Goal: Task Accomplishment & Management: Use online tool/utility

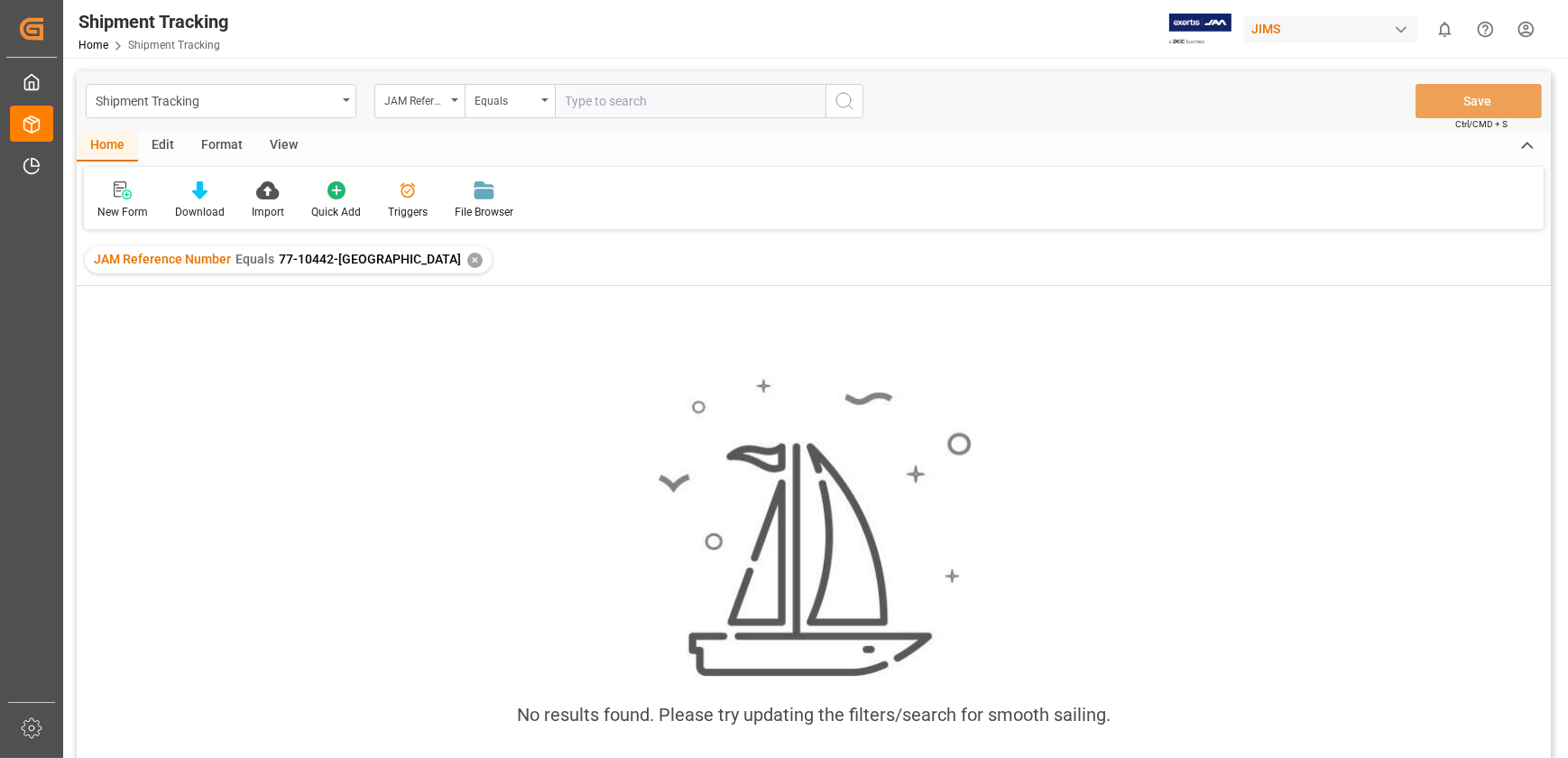
scroll to position [0, 3479]
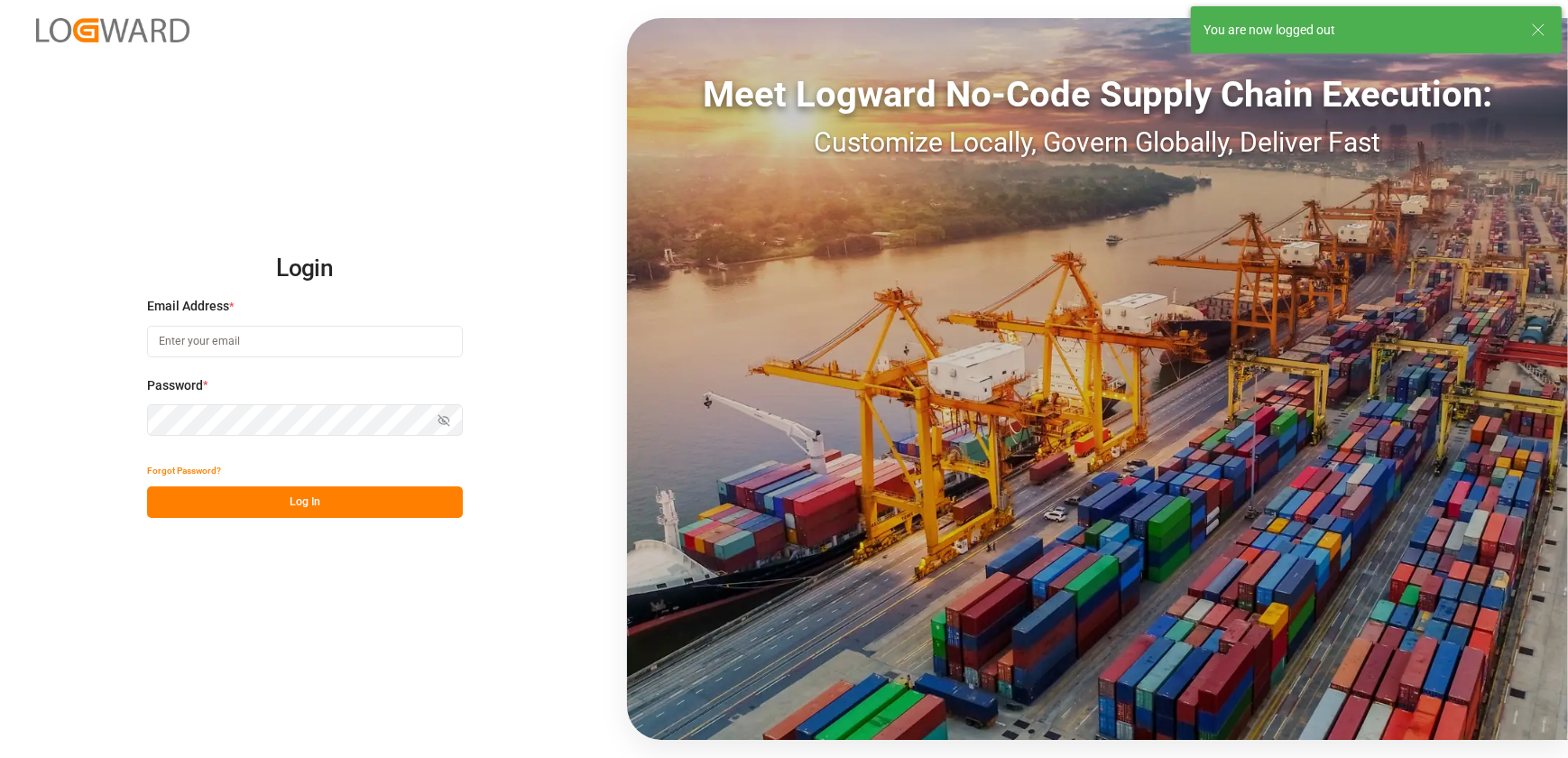
click at [295, 347] on input at bounding box center [305, 342] width 315 height 32
type input "[EMAIL_ADDRESS][DOMAIN_NAME]"
click at [270, 505] on button "Log In" at bounding box center [305, 503] width 315 height 32
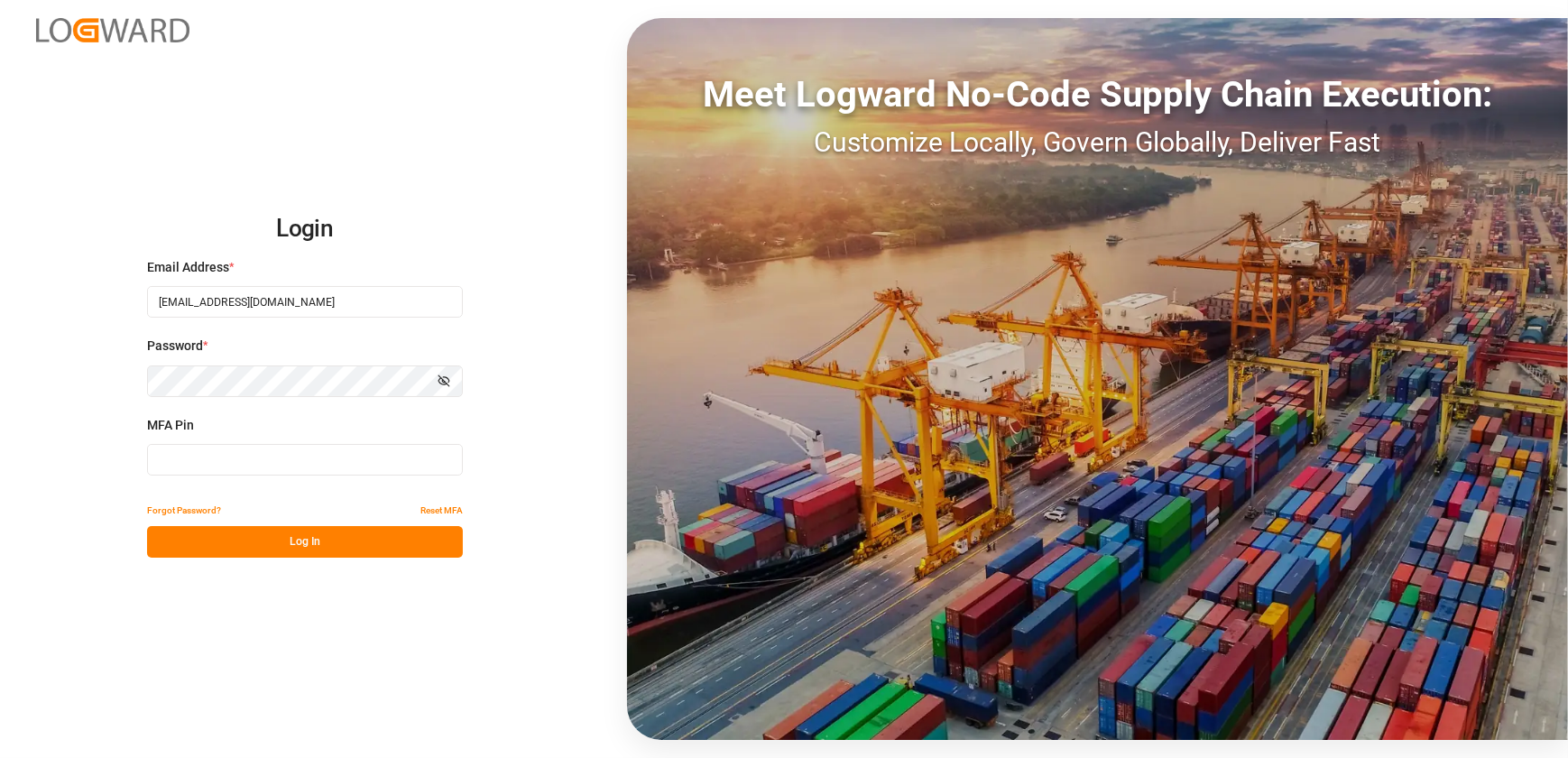
click at [186, 470] on input at bounding box center [305, 460] width 315 height 32
type input "393502"
click at [315, 545] on button "Log In" at bounding box center [305, 542] width 315 height 32
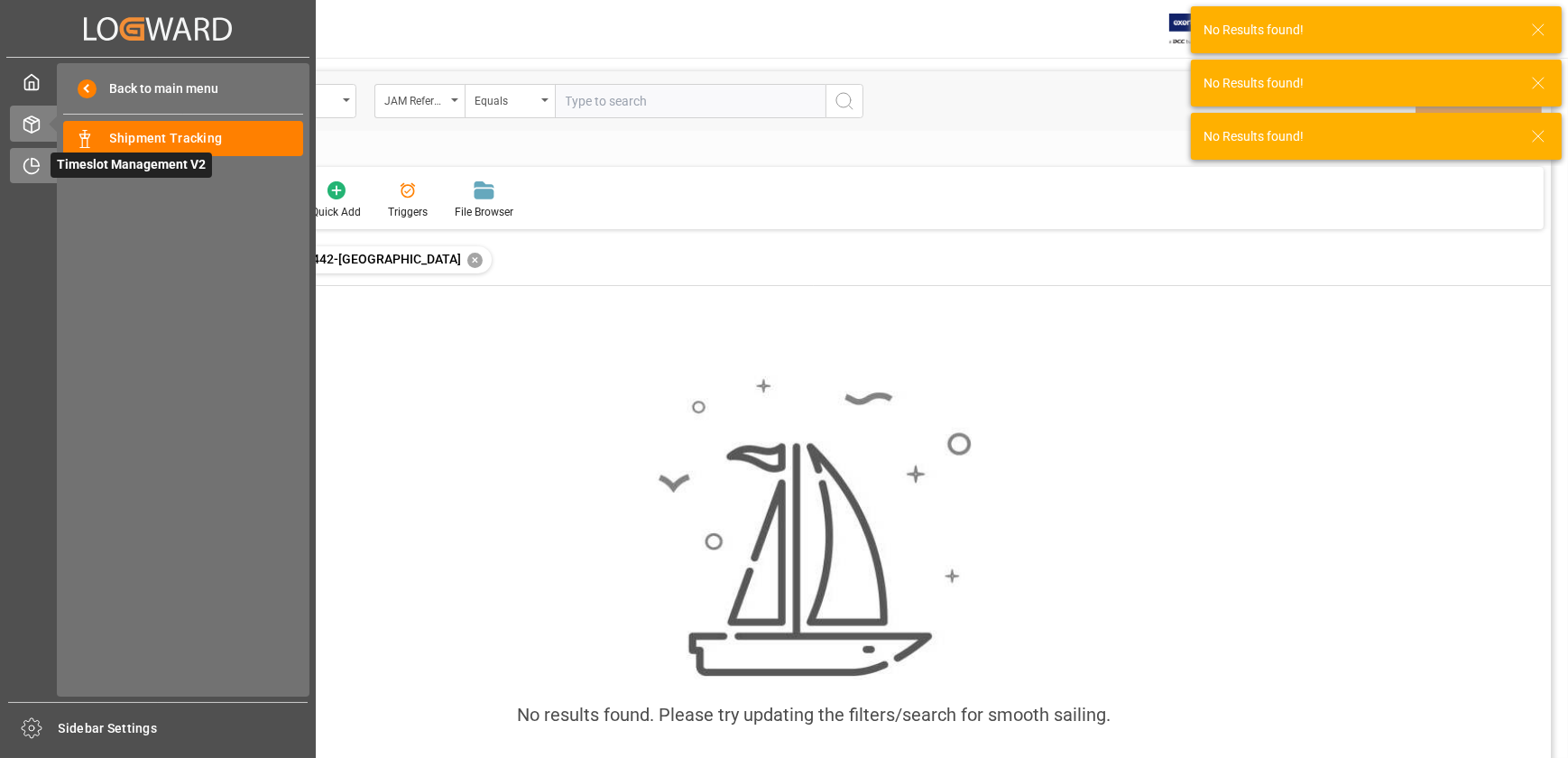
click at [31, 169] on icon at bounding box center [31, 165] width 18 height 18
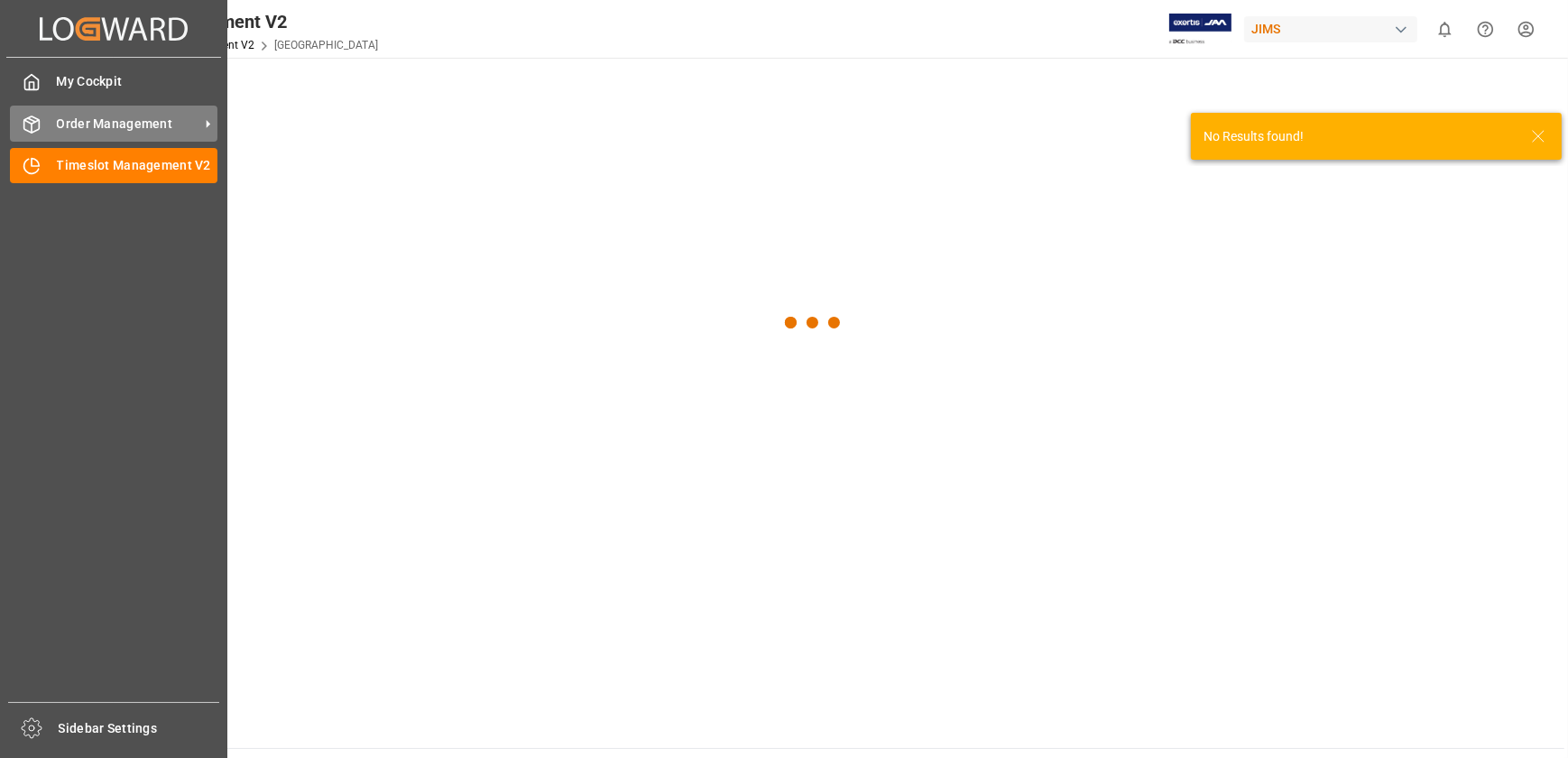
click at [76, 126] on span "Order Management" at bounding box center [129, 124] width 143 height 19
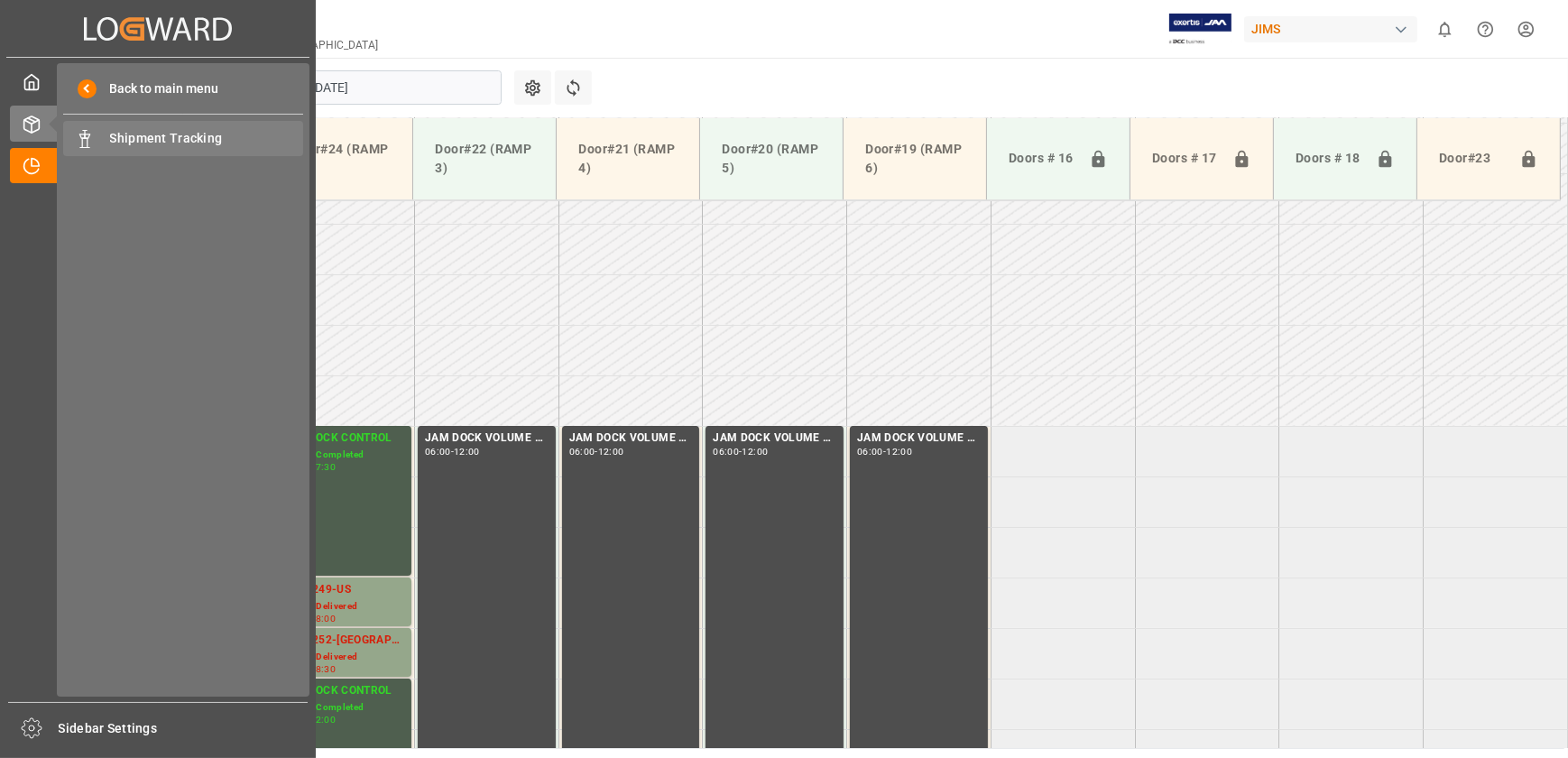
click at [162, 135] on span "Shipment Tracking" at bounding box center [207, 138] width 194 height 19
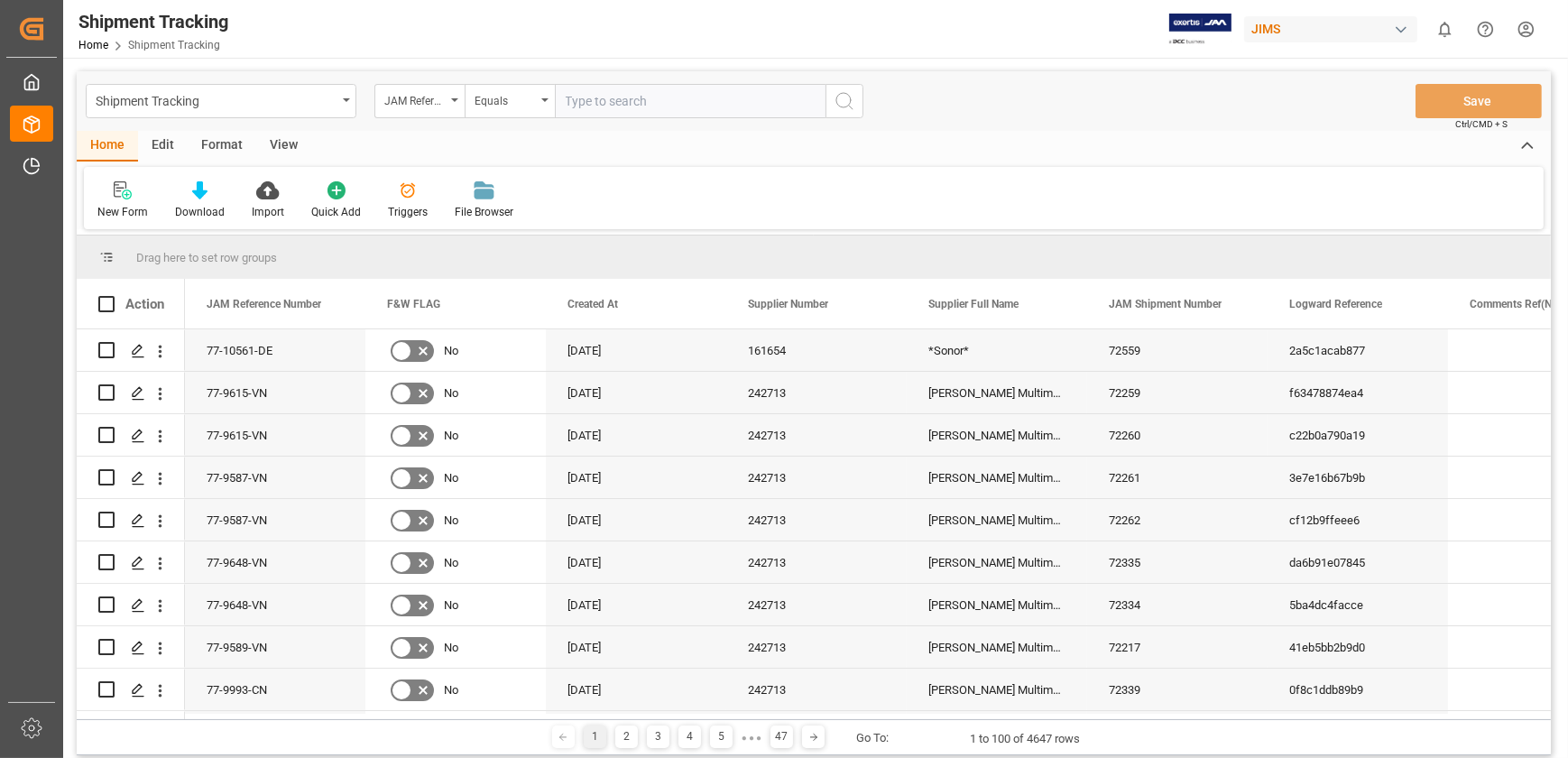
click at [650, 100] on input "text" at bounding box center [690, 101] width 270 height 35
click at [438, 95] on div "JAM Reference Number" at bounding box center [414, 99] width 61 height 21
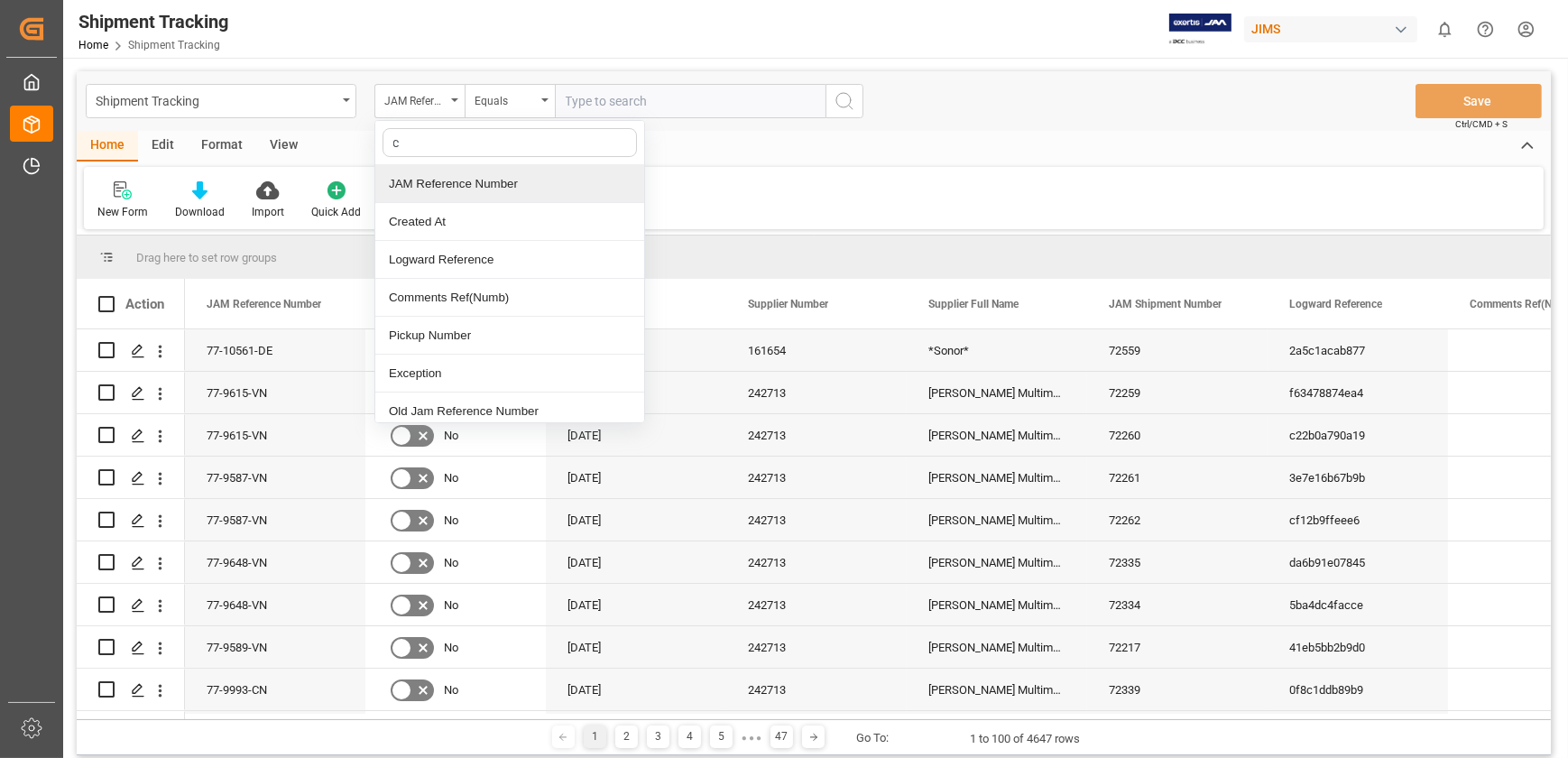
type input "co"
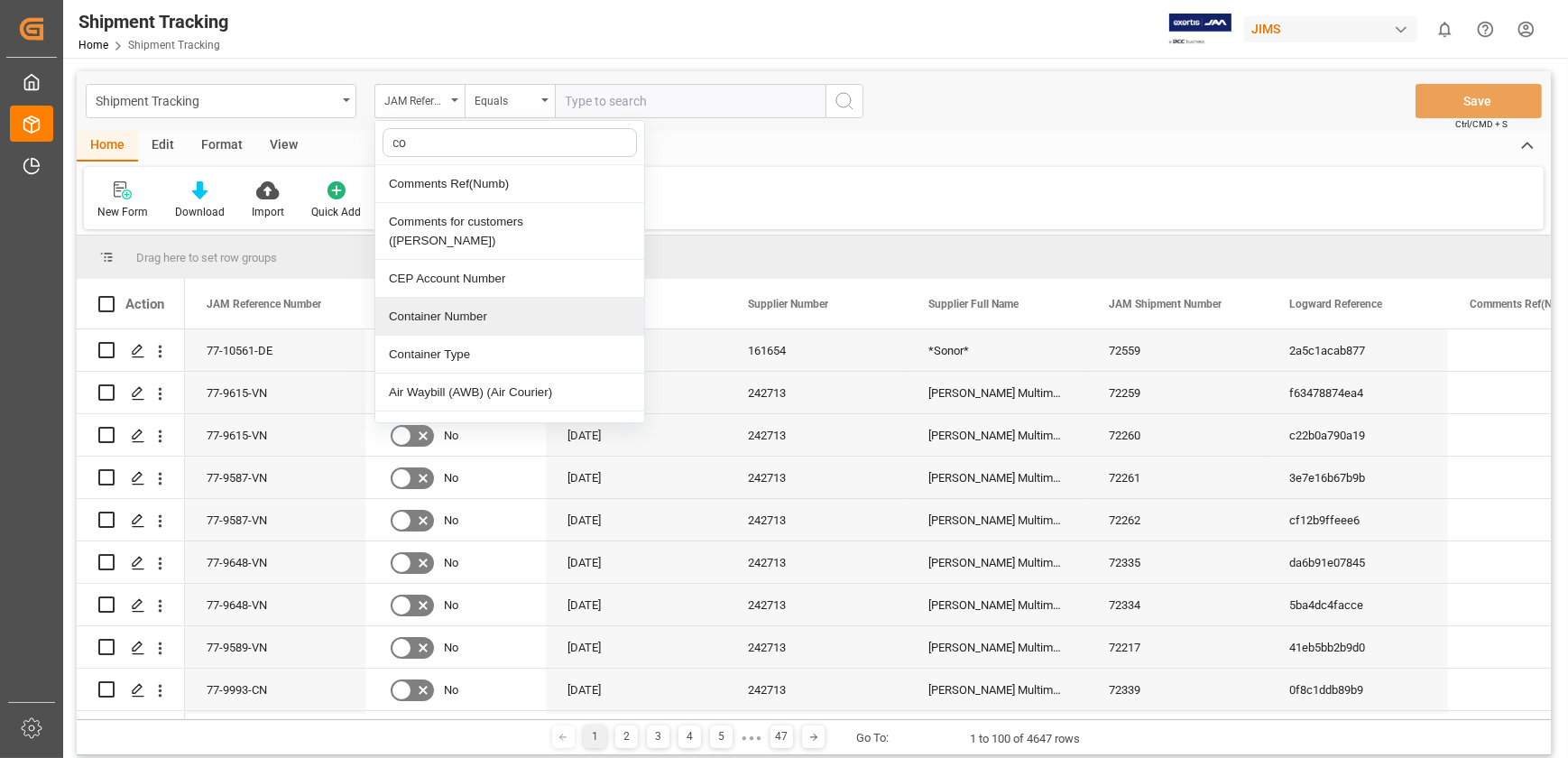
click at [470, 301] on div "Container Number" at bounding box center [510, 317] width 269 height 38
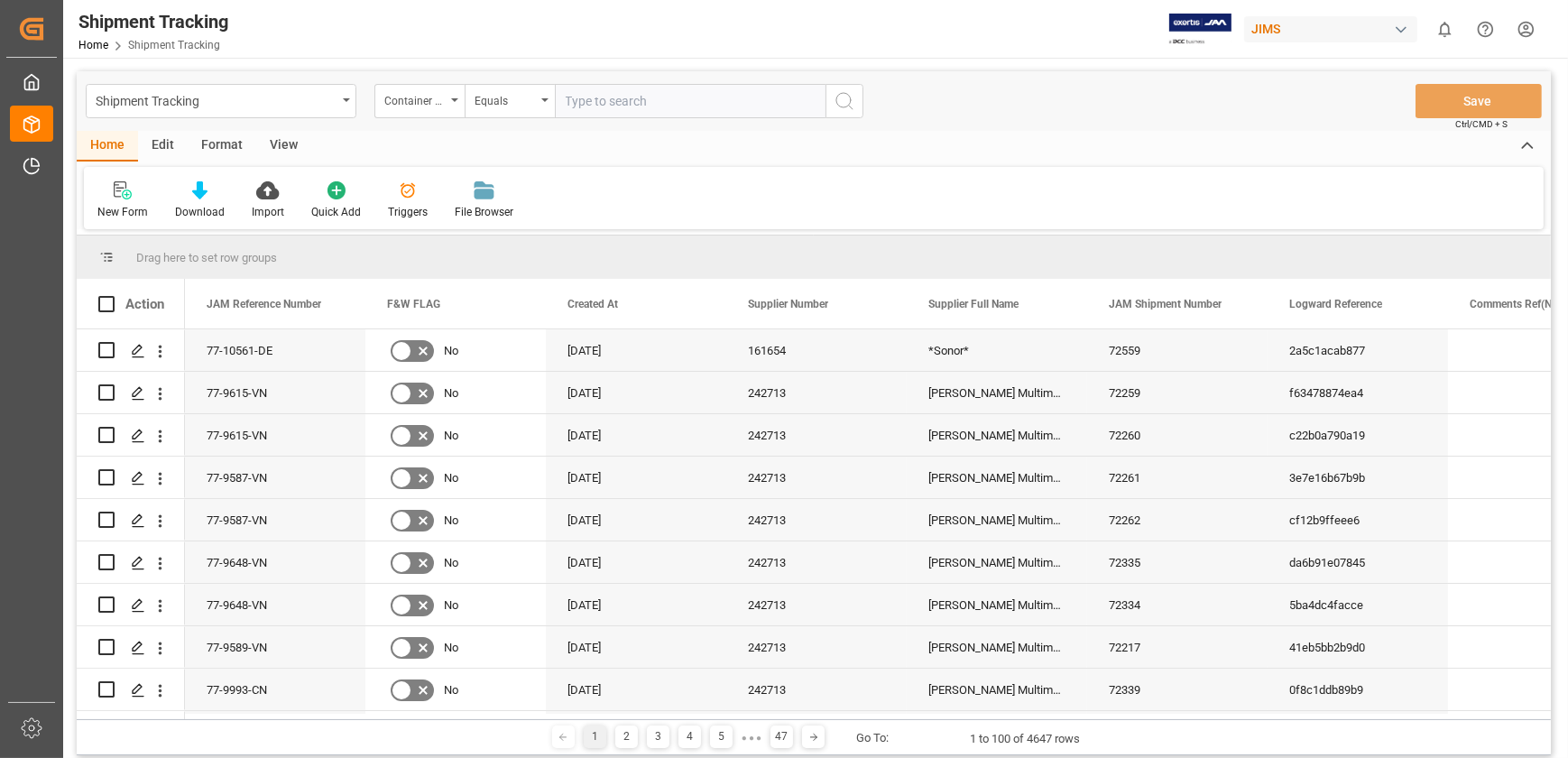
click at [602, 98] on input "text" at bounding box center [690, 101] width 270 height 35
paste input "EISU1889551"
type input "EISU1889551"
click at [853, 97] on icon "search button" at bounding box center [844, 101] width 22 height 22
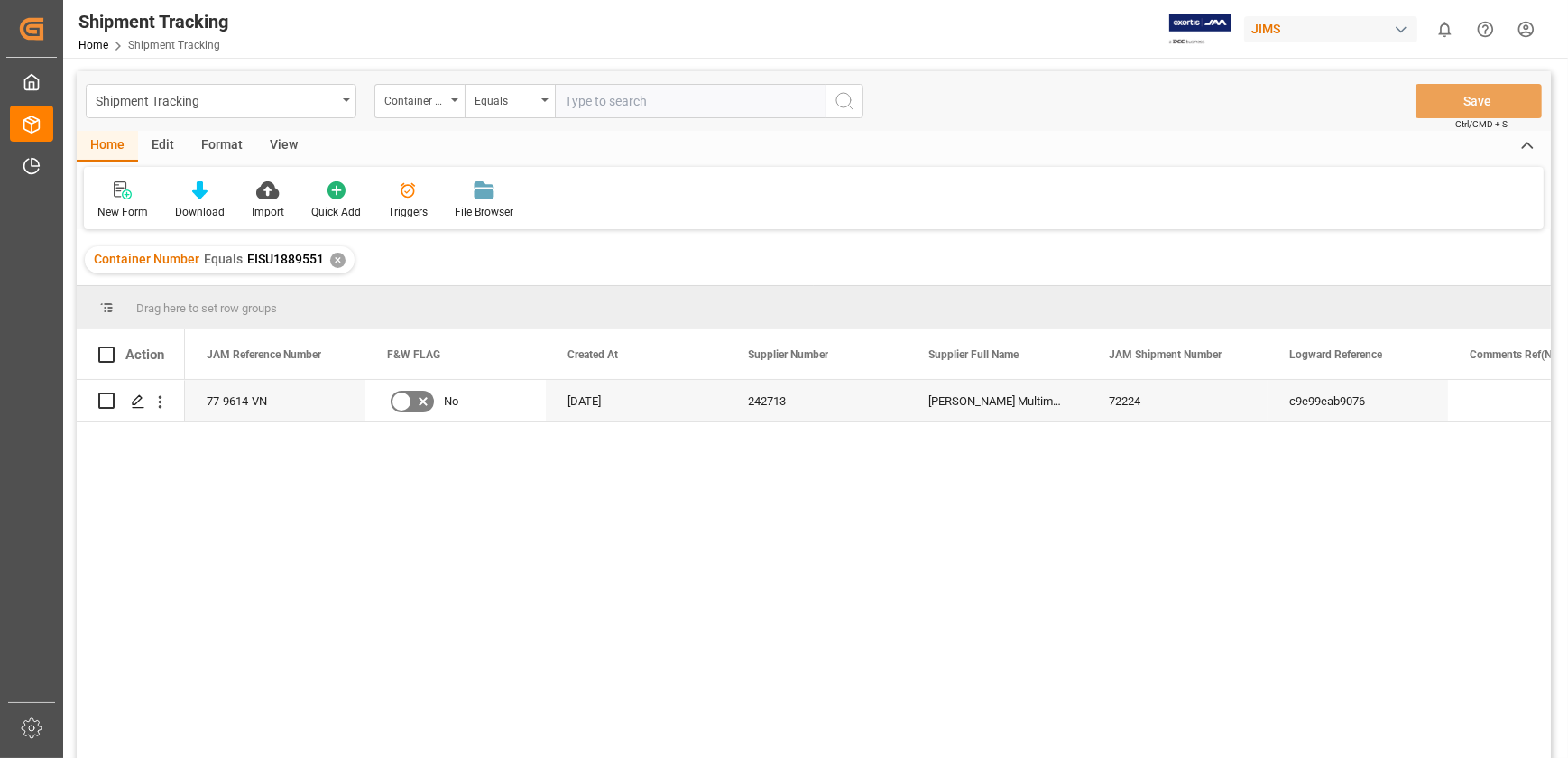
click at [280, 145] on div "View" at bounding box center [284, 146] width 55 height 31
click at [117, 203] on div "Default" at bounding box center [115, 200] width 62 height 39
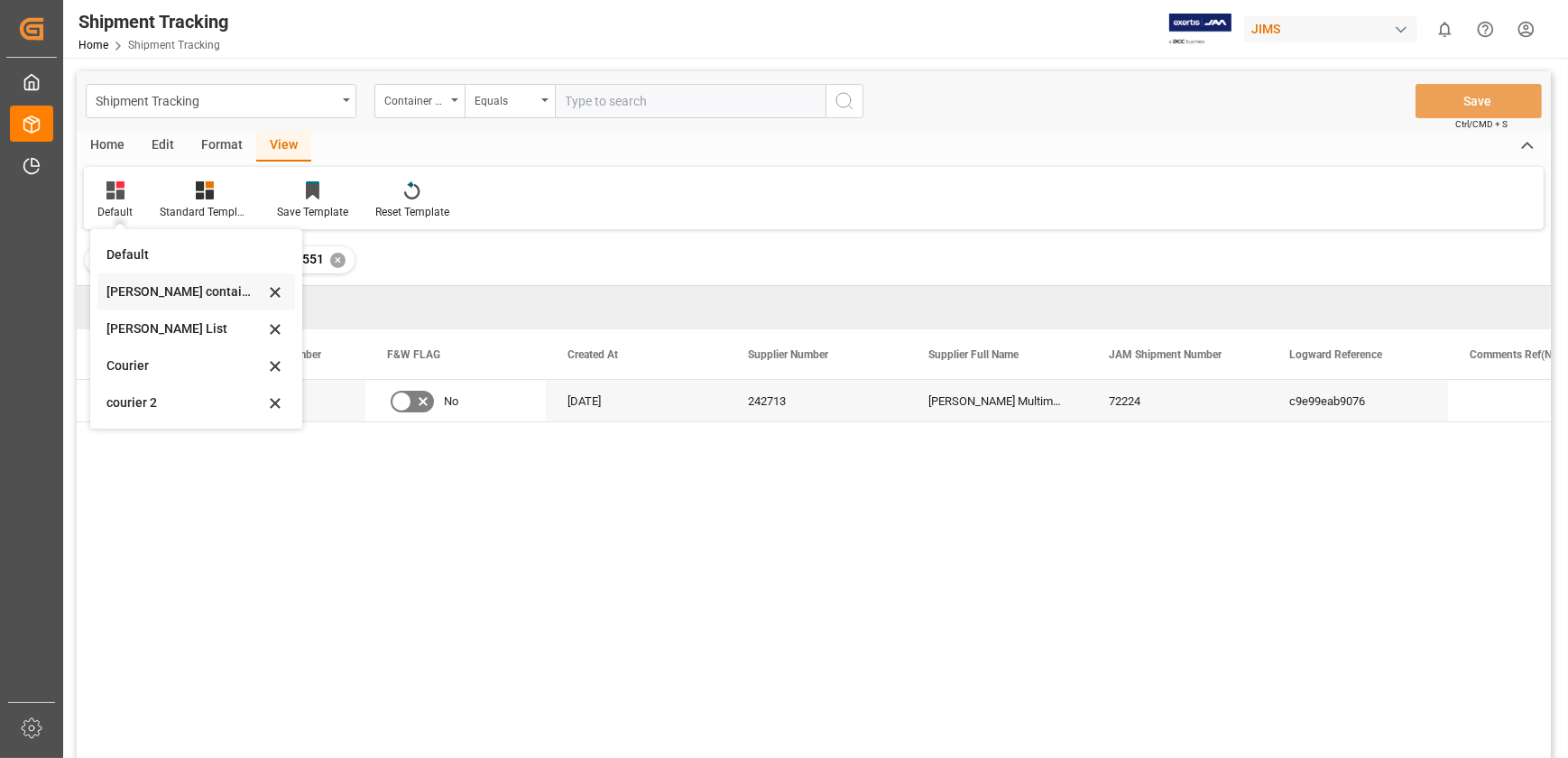
click at [192, 286] on div "[PERSON_NAME] containers" at bounding box center [185, 292] width 158 height 19
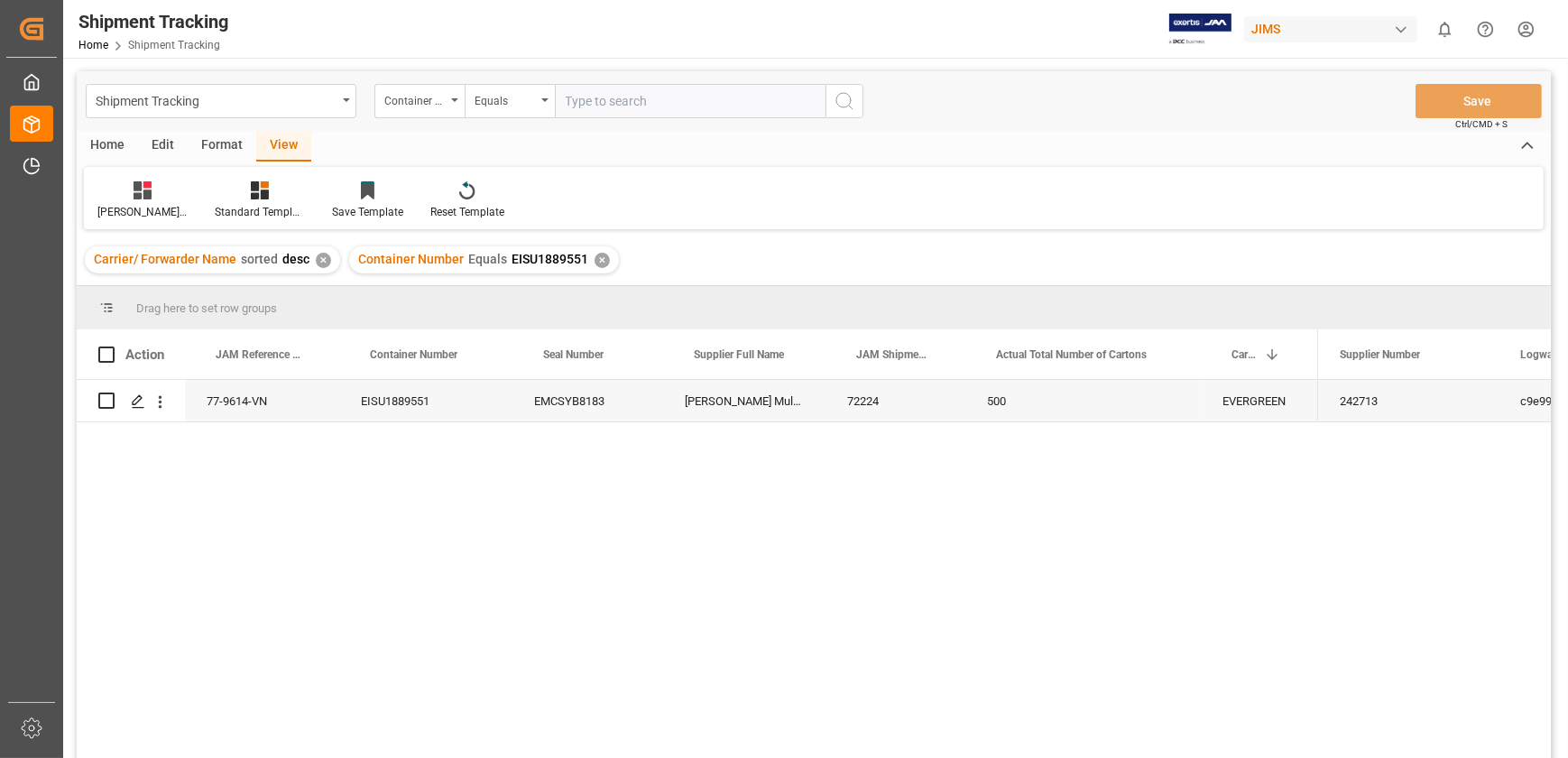
click at [576, 410] on div "EMCSYB8183" at bounding box center [588, 401] width 150 height 41
click at [1007, 403] on div "500" at bounding box center [1083, 401] width 236 height 41
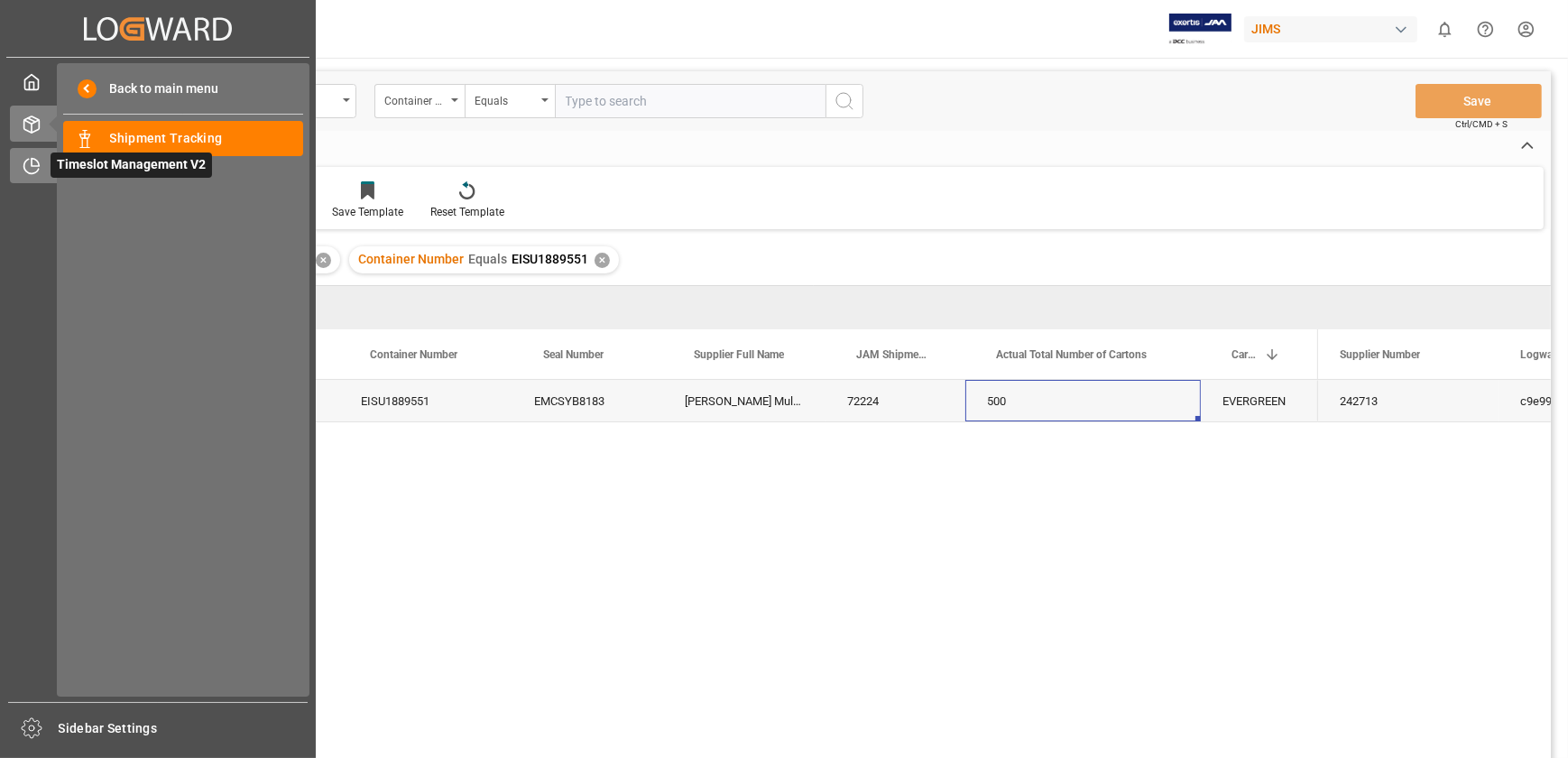
click at [41, 157] on div "Timeslot Management V2 Timeslot Management V2" at bounding box center [158, 165] width 296 height 35
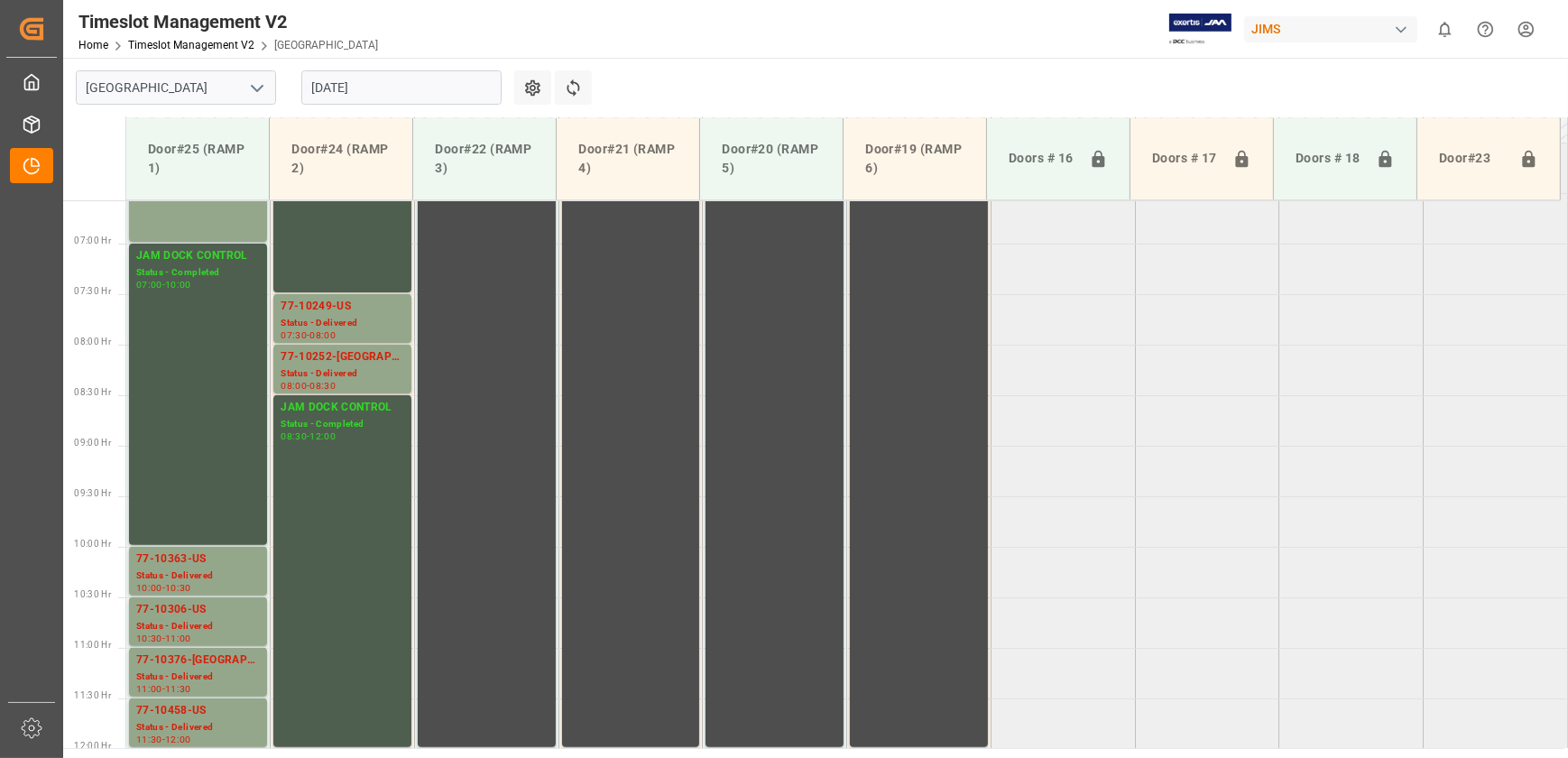
scroll to position [582, 0]
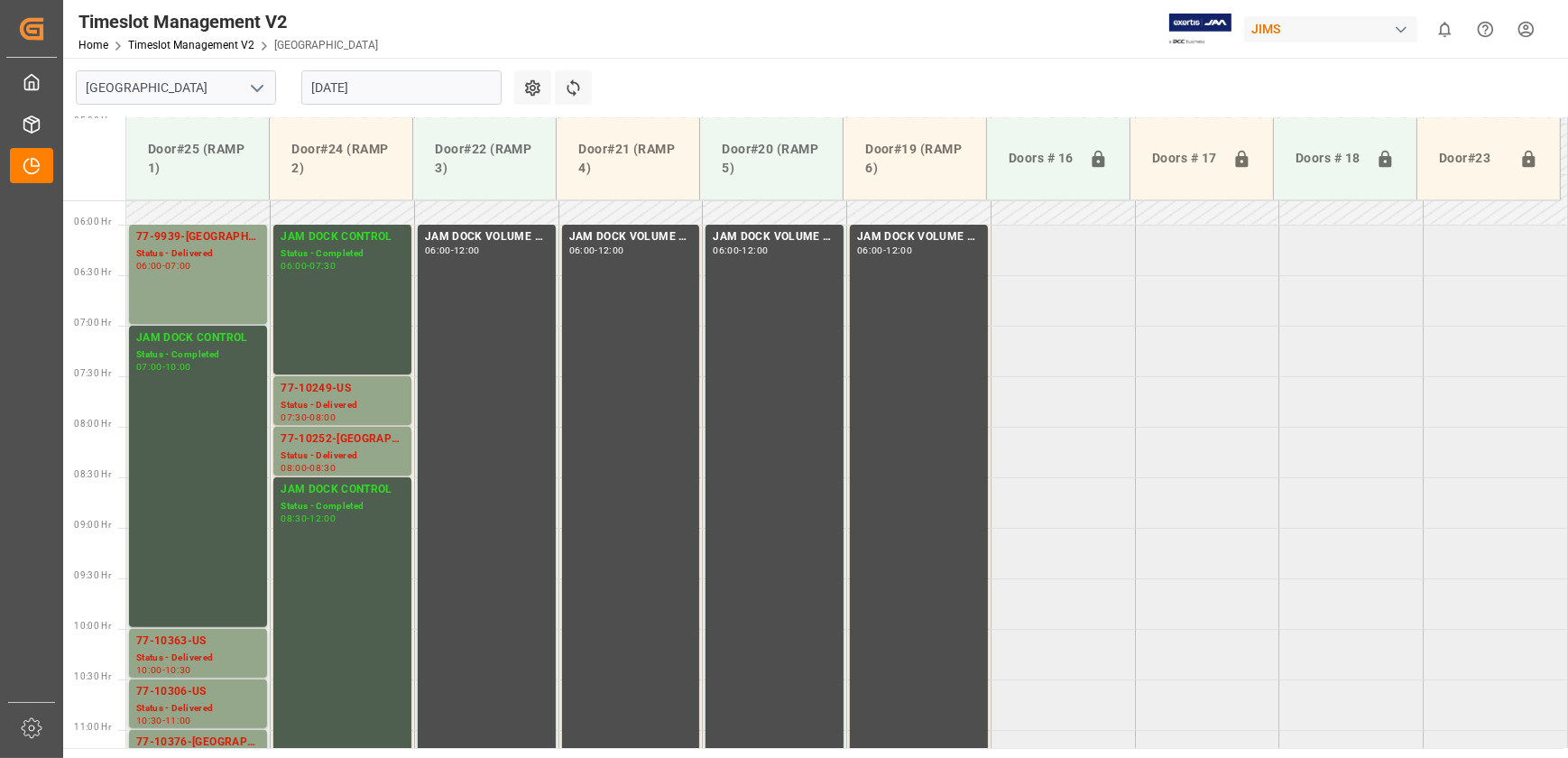
click at [394, 99] on input "[DATE]" at bounding box center [401, 87] width 200 height 35
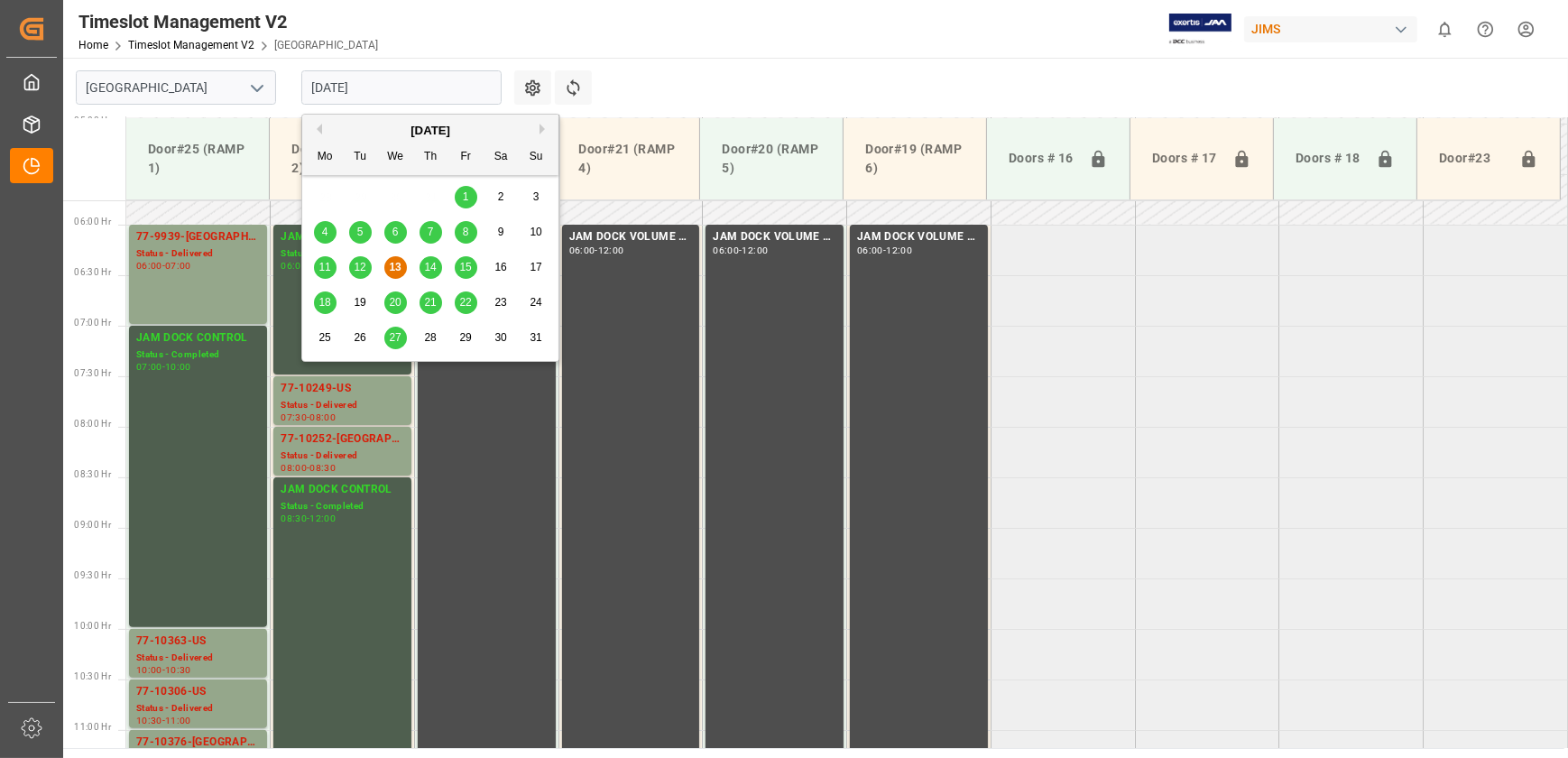
click at [332, 265] on div "11" at bounding box center [325, 268] width 23 height 22
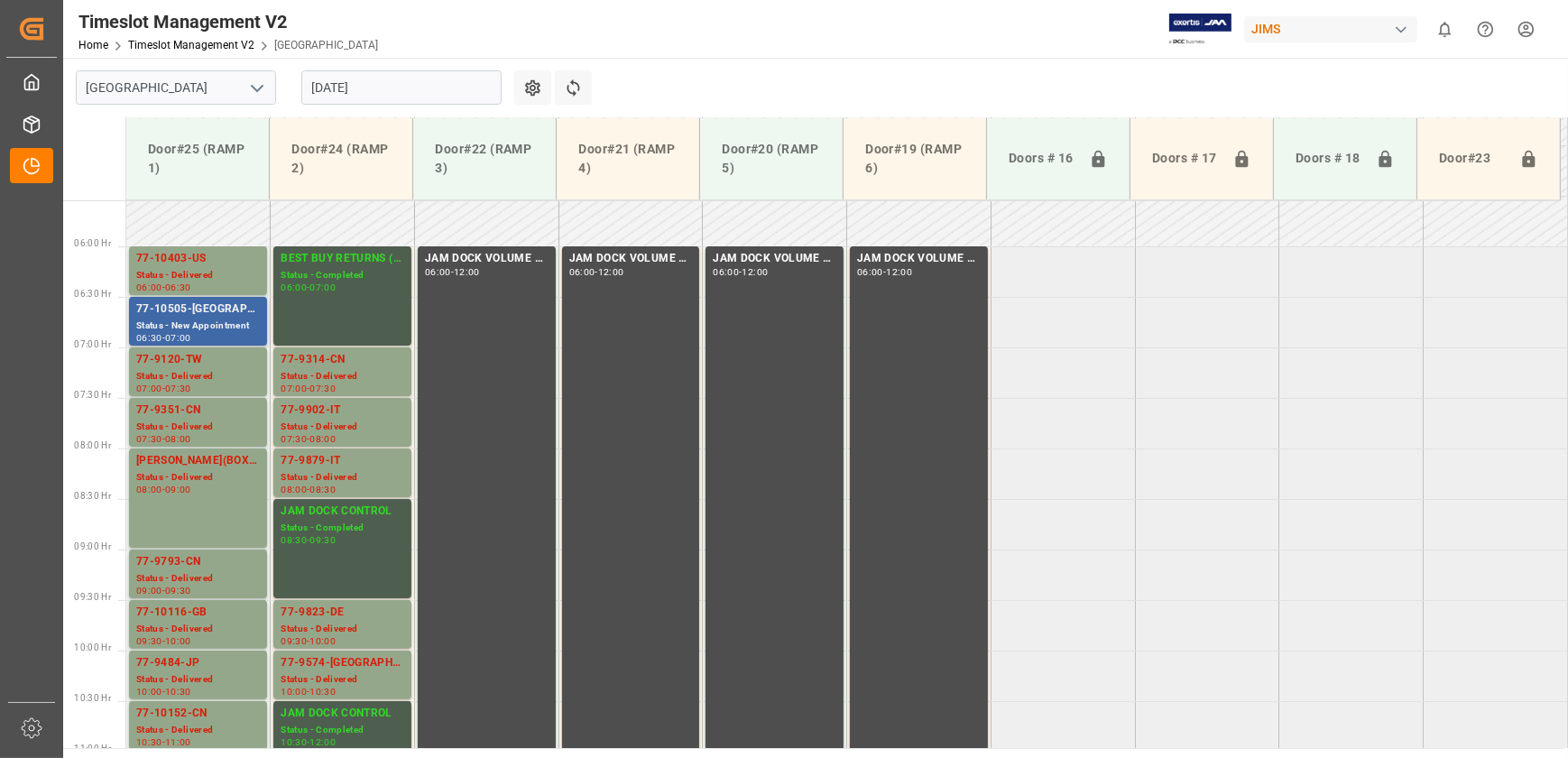
scroll to position [500, 0]
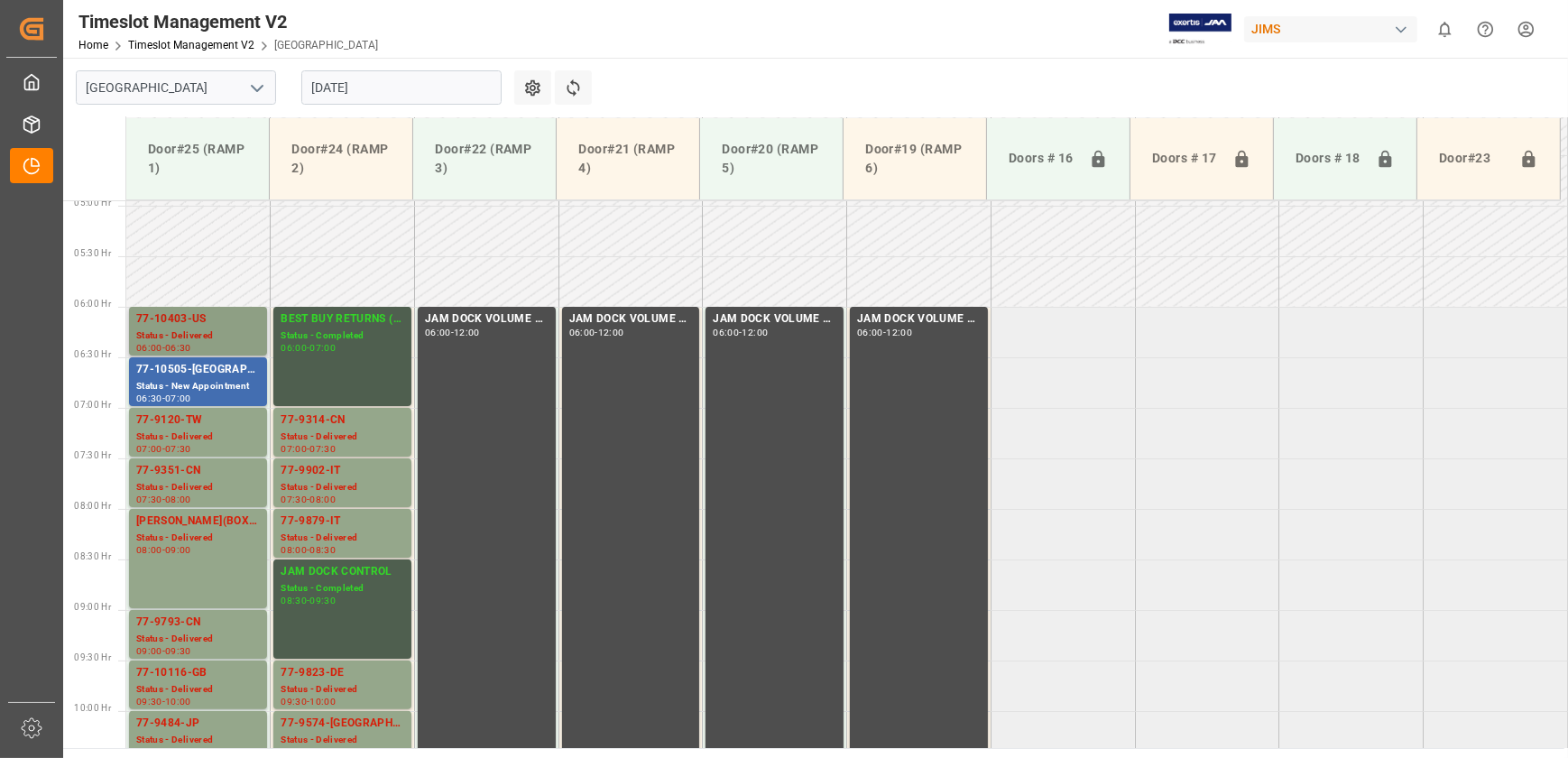
click at [192, 324] on div "77-10403-US" at bounding box center [198, 319] width 124 height 18
click at [177, 423] on div "77-9120-TW" at bounding box center [198, 420] width 124 height 18
click at [197, 475] on div "77-9351-CN" at bounding box center [198, 471] width 124 height 18
click at [219, 629] on div "77-9793-CN" at bounding box center [198, 622] width 124 height 18
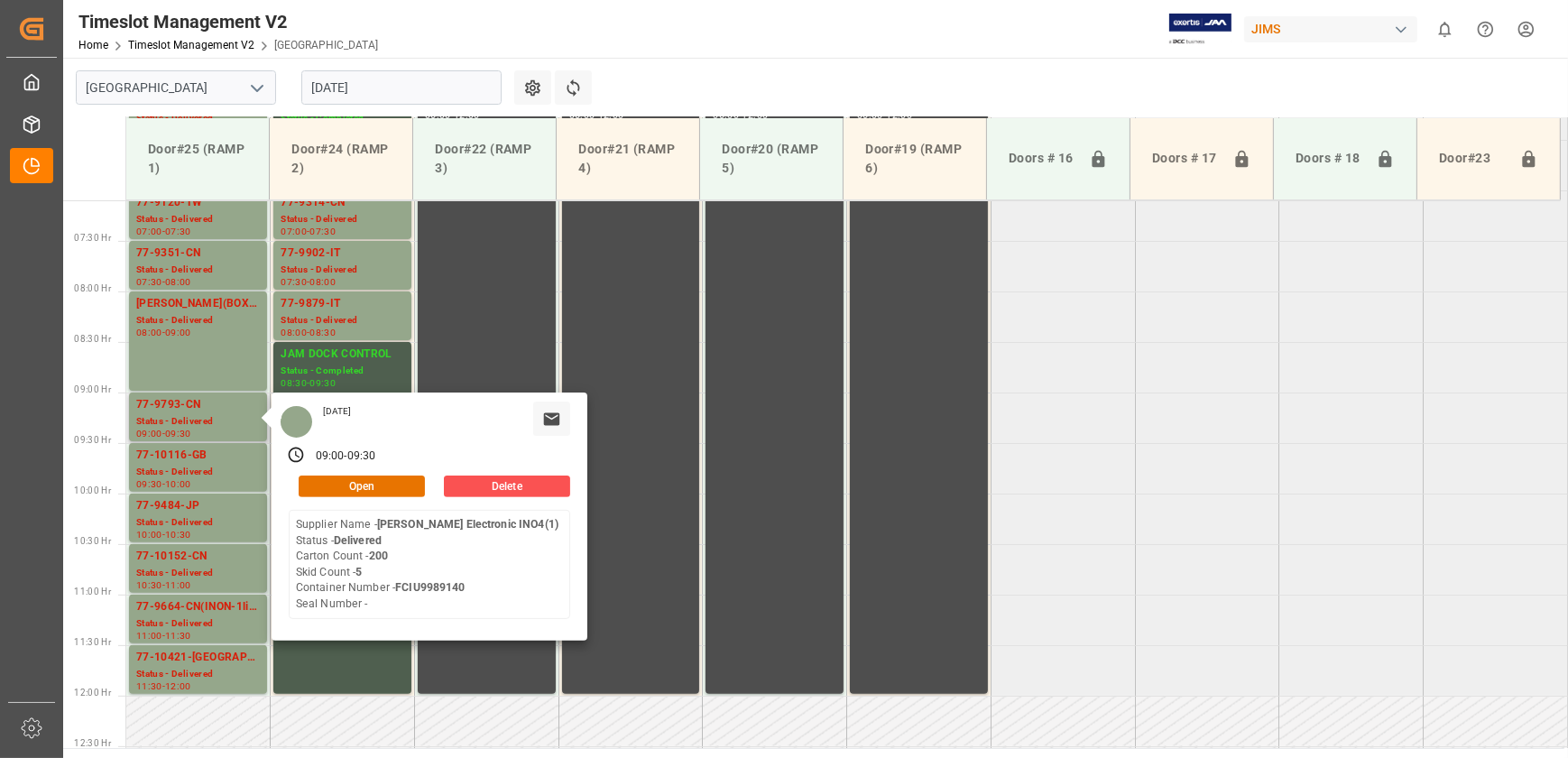
scroll to position [747, 0]
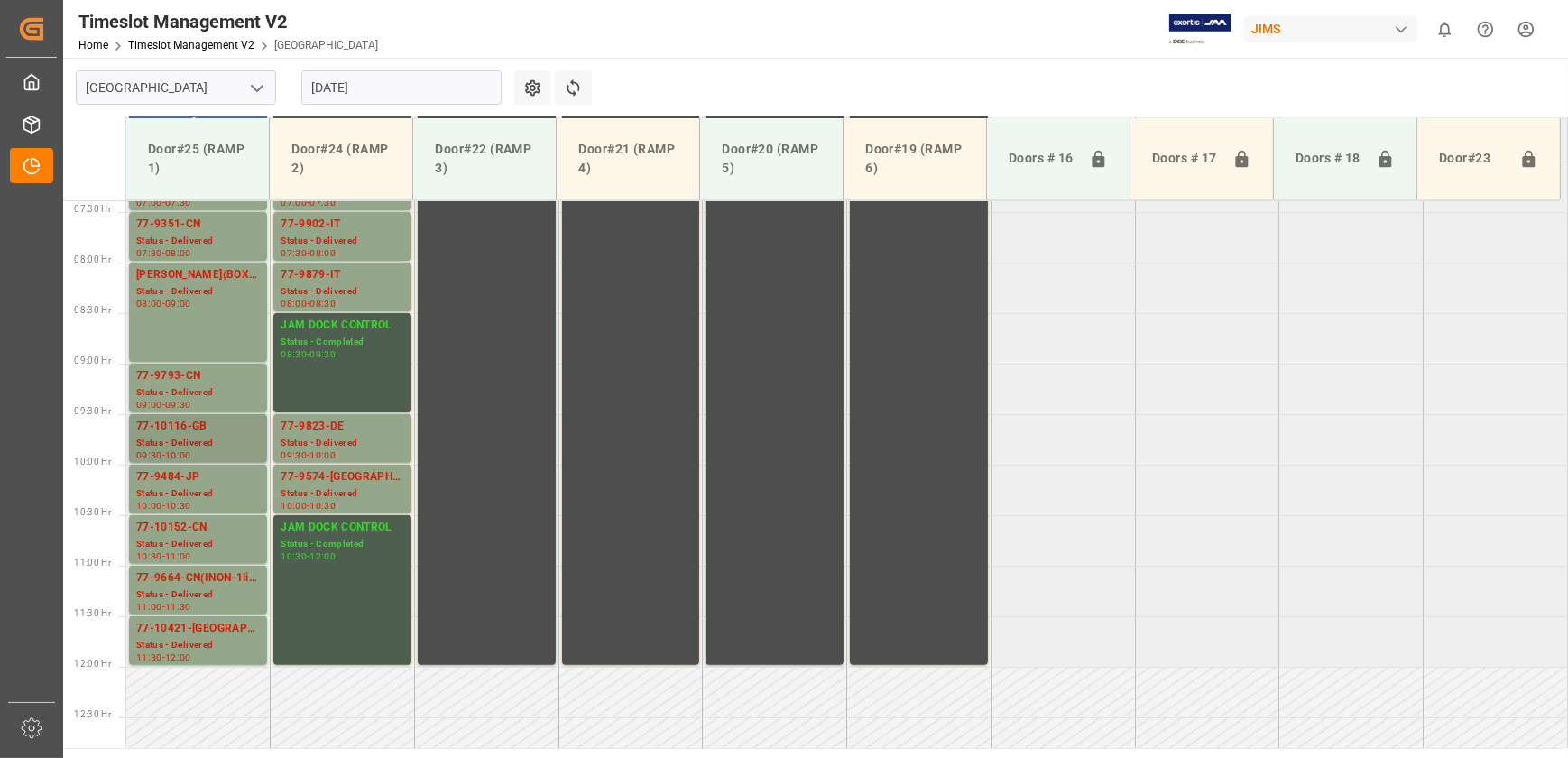
click at [201, 441] on div "Status - Delivered" at bounding box center [198, 443] width 124 height 15
click at [210, 492] on div "Status - Delivered" at bounding box center [198, 494] width 124 height 15
click at [223, 540] on div "Status - Delivered" at bounding box center [198, 545] width 124 height 15
click at [237, 583] on div "77-9664-CN(INON-1line)" at bounding box center [198, 578] width 124 height 18
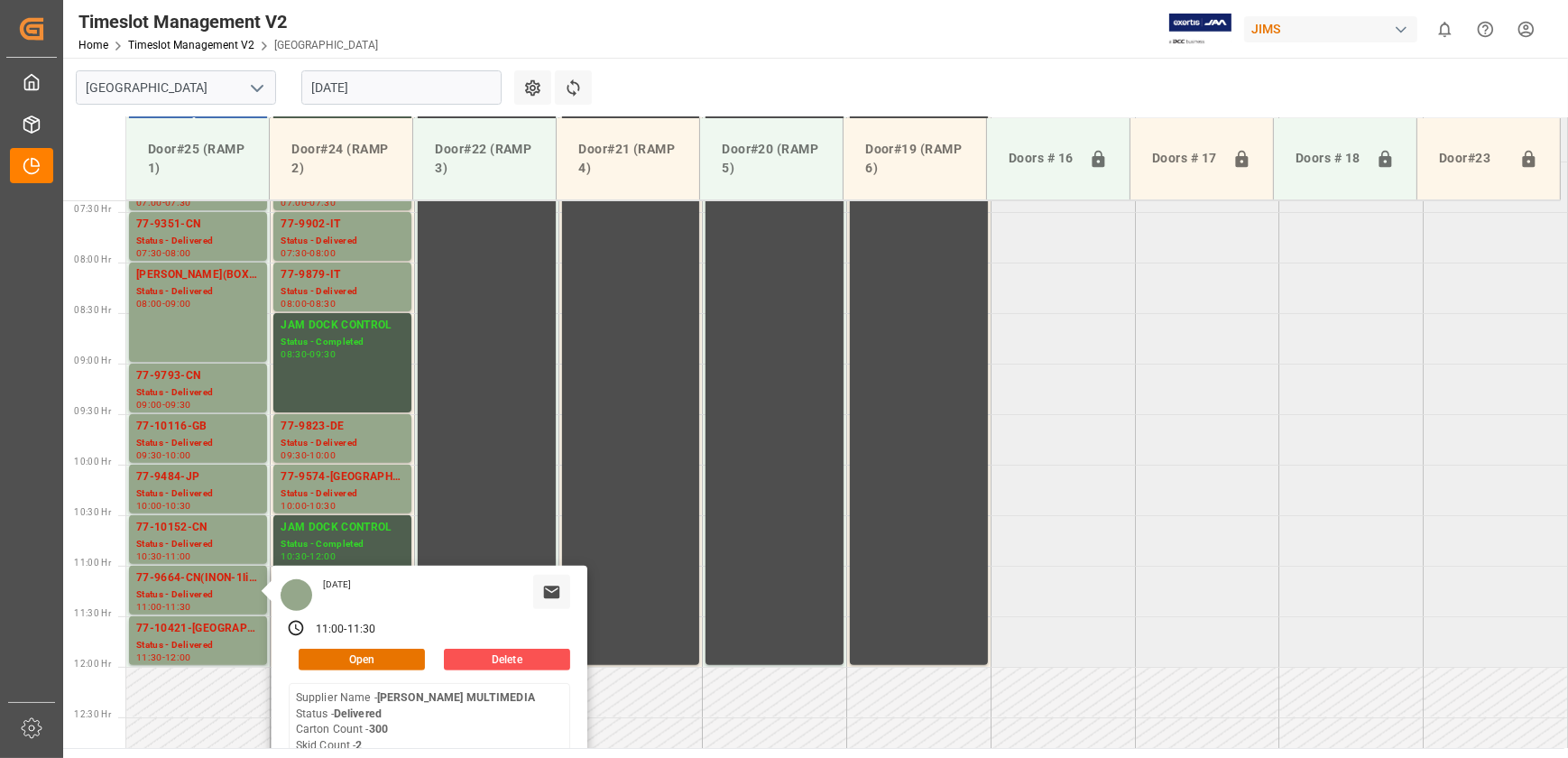
scroll to position [828, 0]
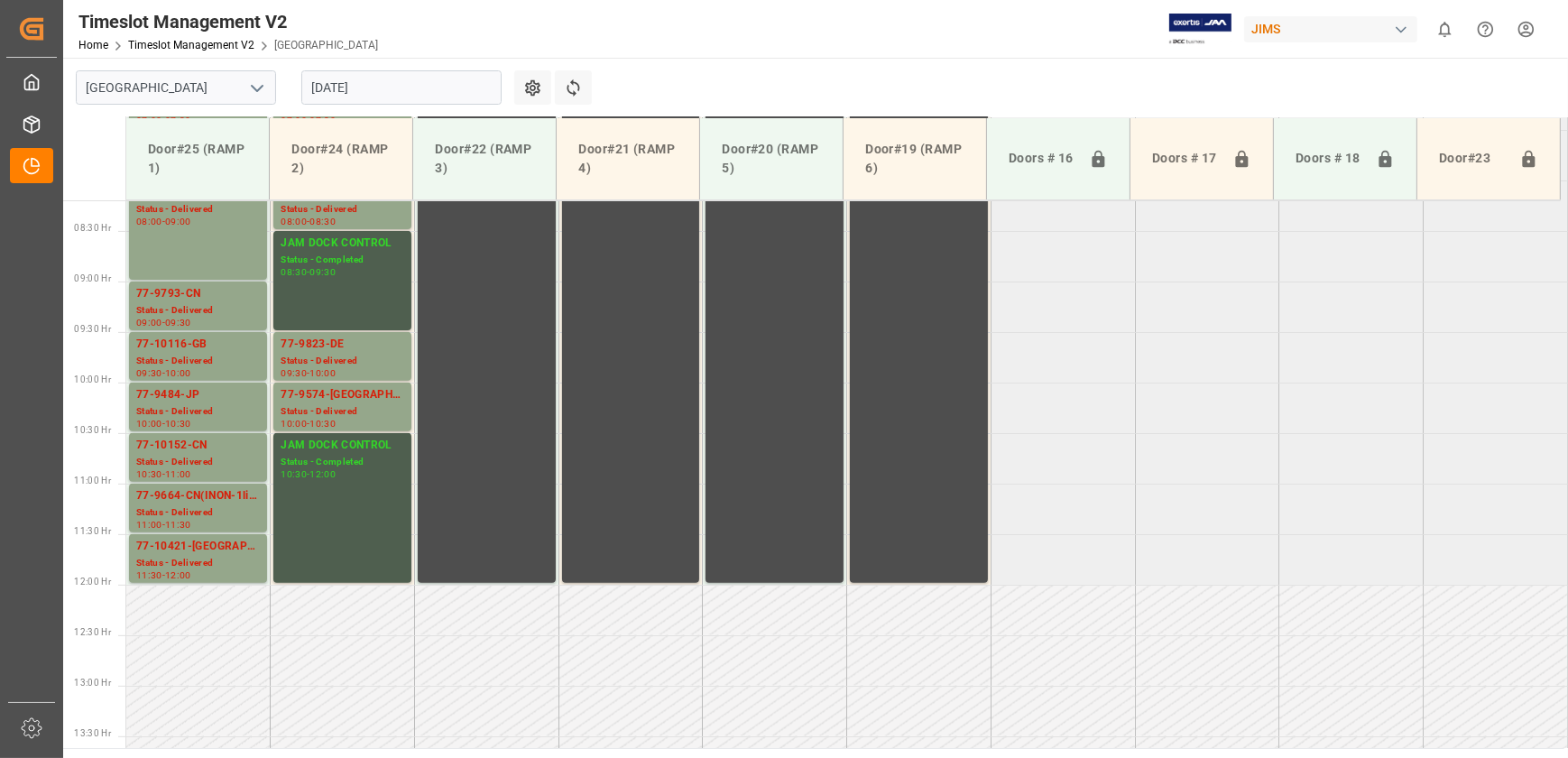
click at [234, 567] on div "Status - Delivered" at bounding box center [198, 564] width 124 height 15
click at [327, 407] on div "Status - Delivered" at bounding box center [343, 411] width 124 height 15
click at [334, 352] on div "77-9823-DE" at bounding box center [343, 344] width 124 height 18
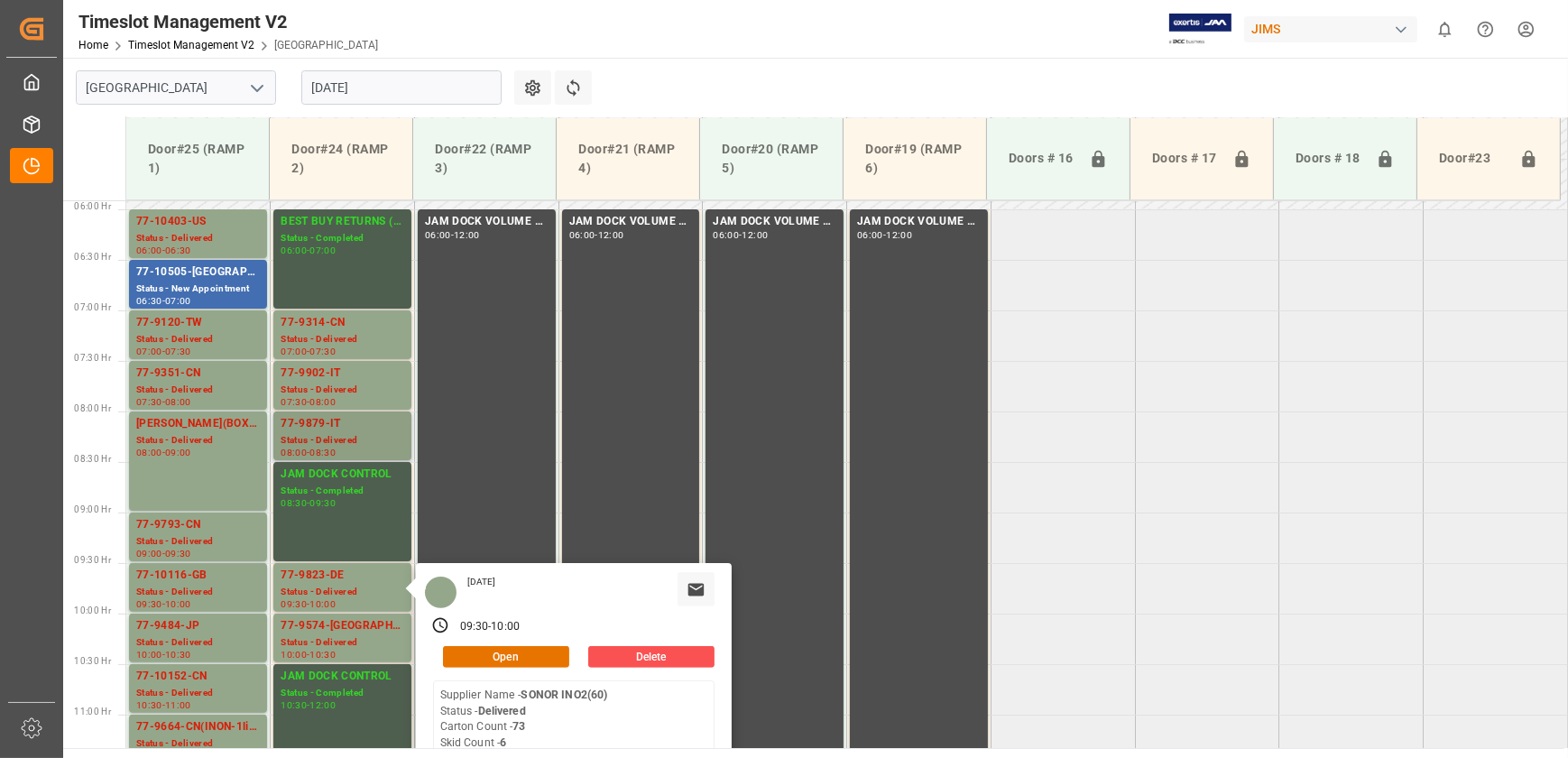
scroll to position [582, 0]
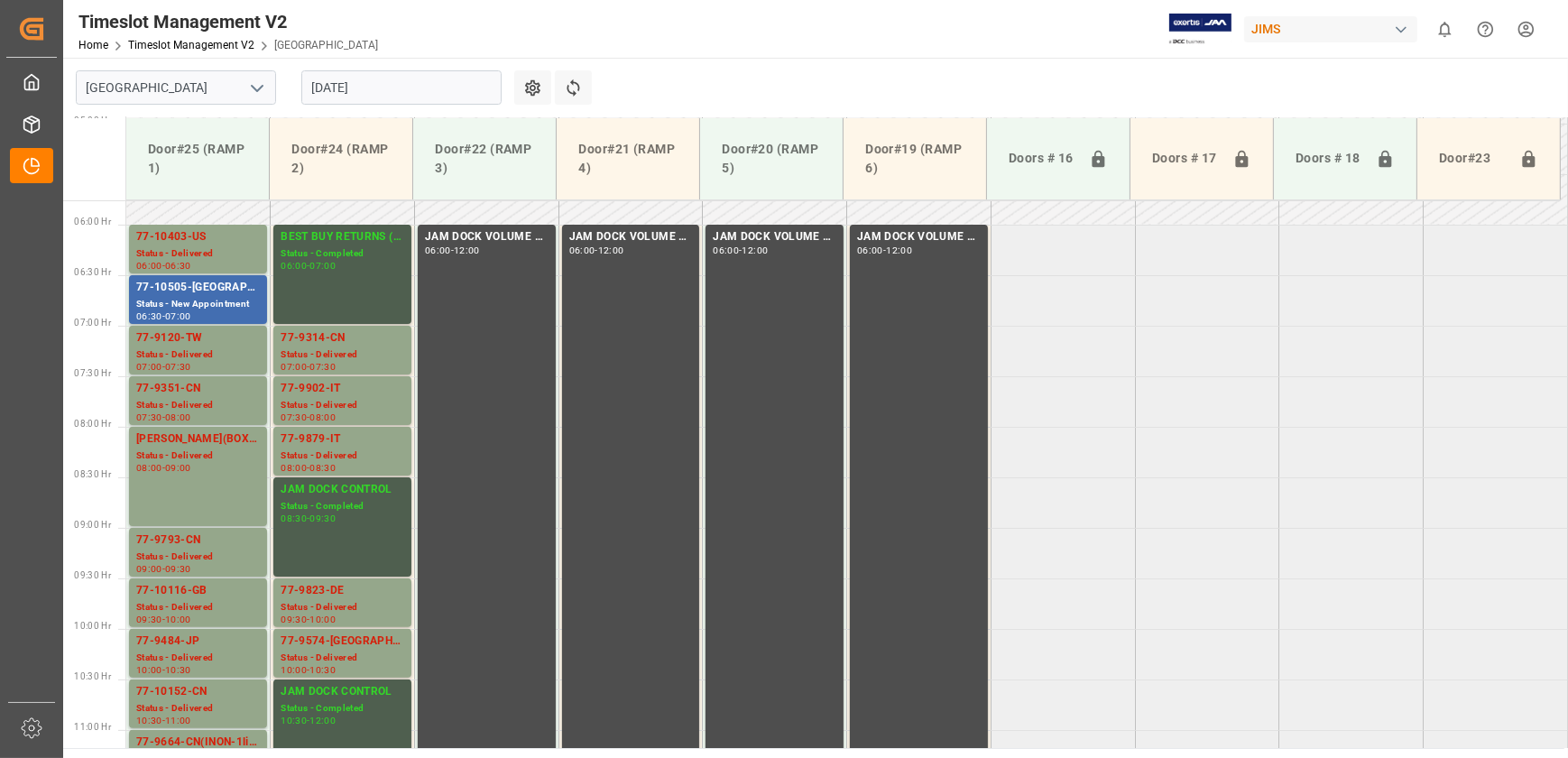
click at [346, 432] on div "77-9879-IT" at bounding box center [343, 439] width 124 height 18
click at [350, 388] on div "77-9902-IT" at bounding box center [343, 389] width 124 height 18
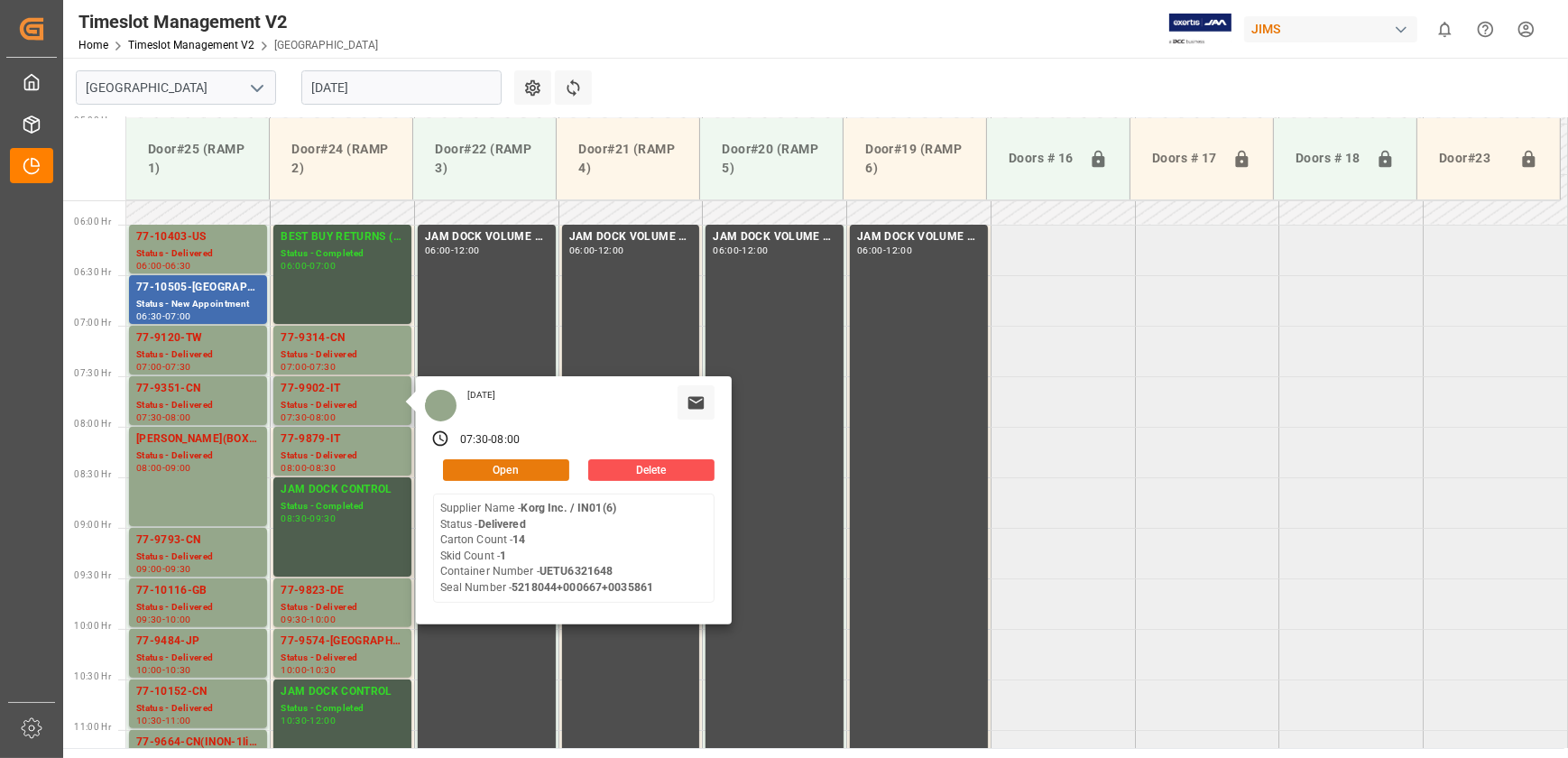
click at [472, 462] on button "Open" at bounding box center [506, 470] width 127 height 22
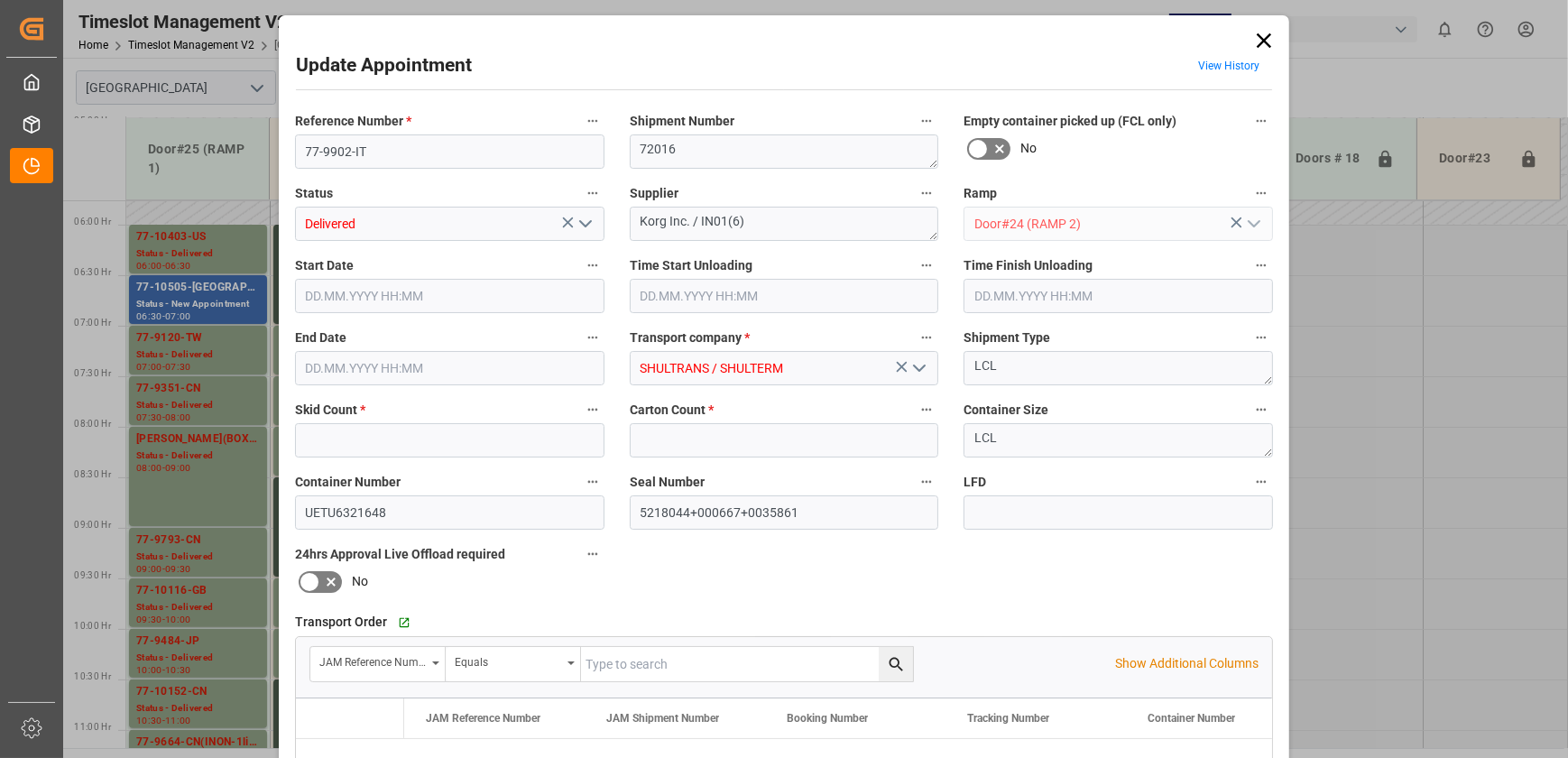
type input "1"
type input "14"
type input "[DATE] 07:30"
type input "[DATE] 08:00"
type input "[DATE] 13:07"
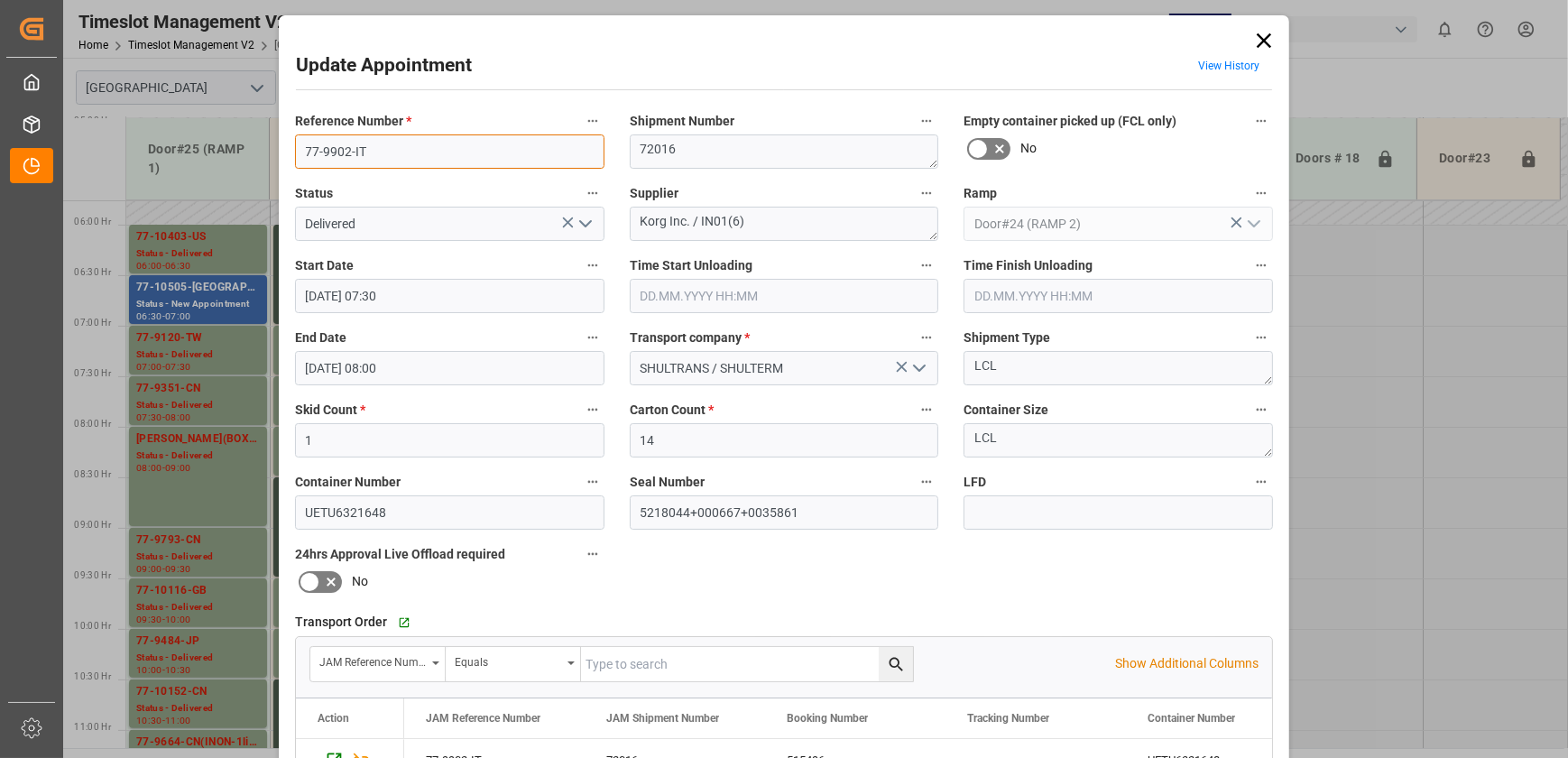
click at [431, 147] on input "77-9902-IT" at bounding box center [450, 151] width 310 height 35
click at [1218, 60] on link "View History" at bounding box center [1228, 65] width 61 height 12
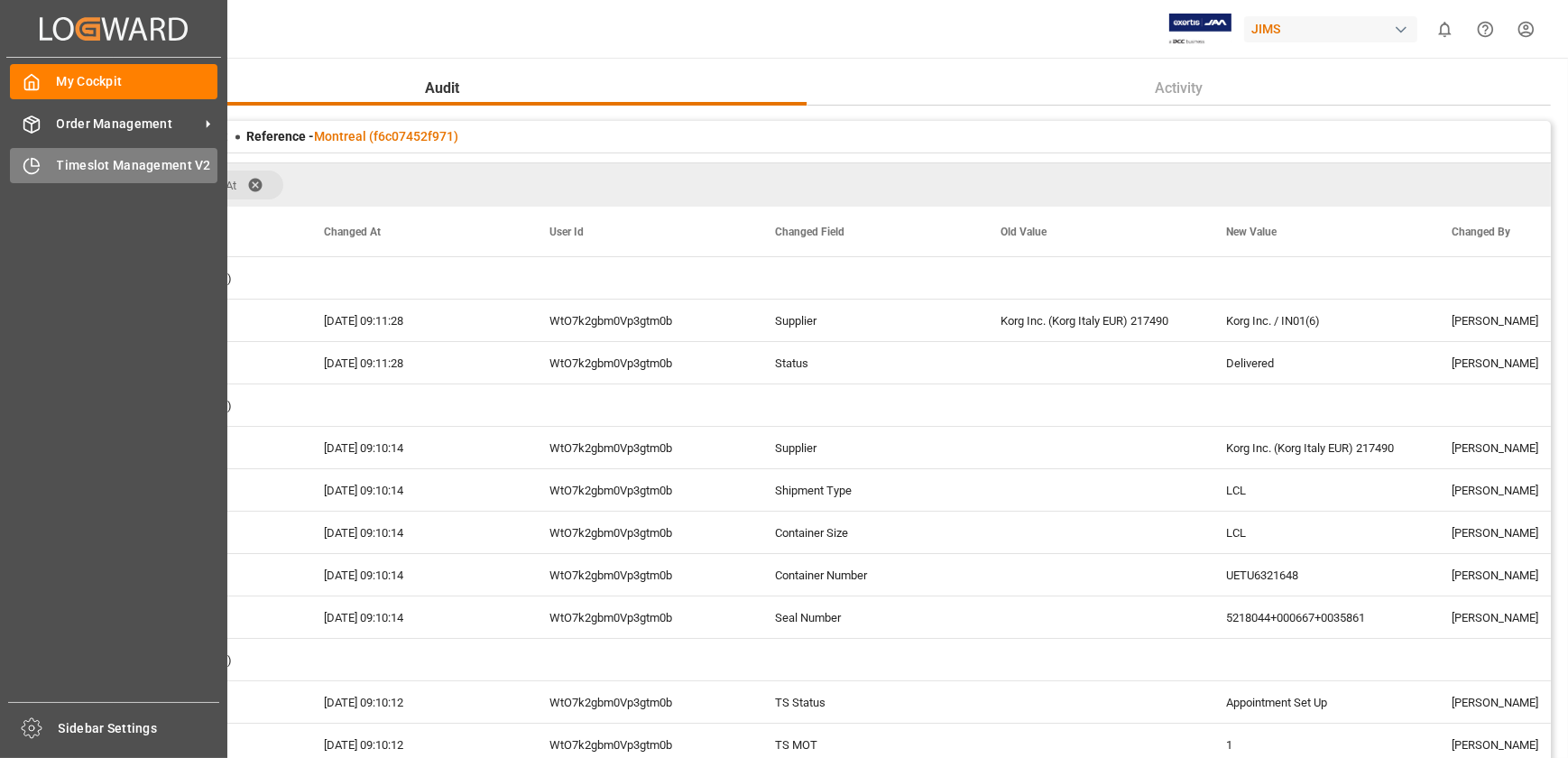
click at [57, 168] on span "Timeslot Management V2" at bounding box center [138, 165] width 161 height 19
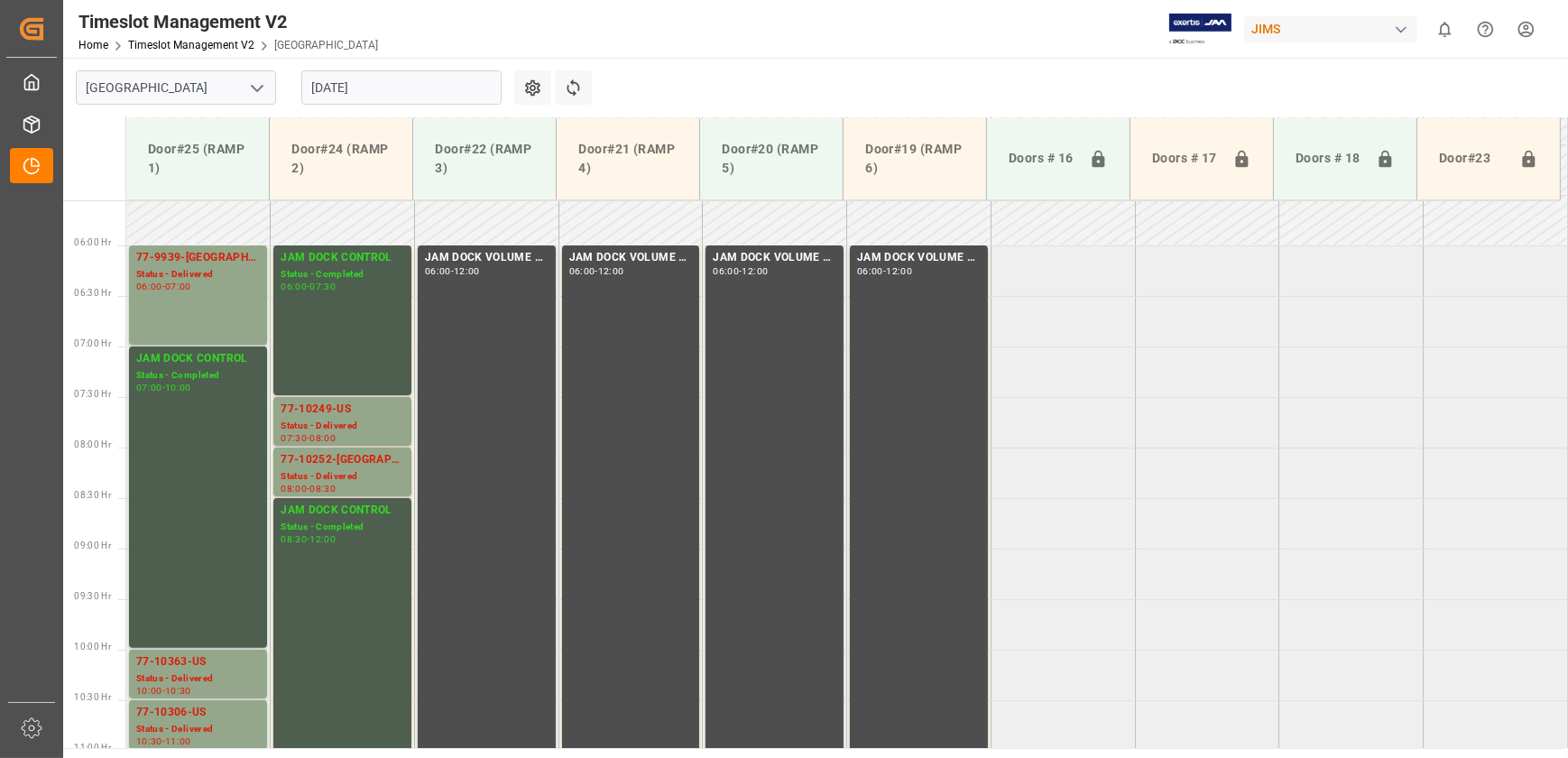
scroll to position [582, 0]
